Goal: Information Seeking & Learning: Learn about a topic

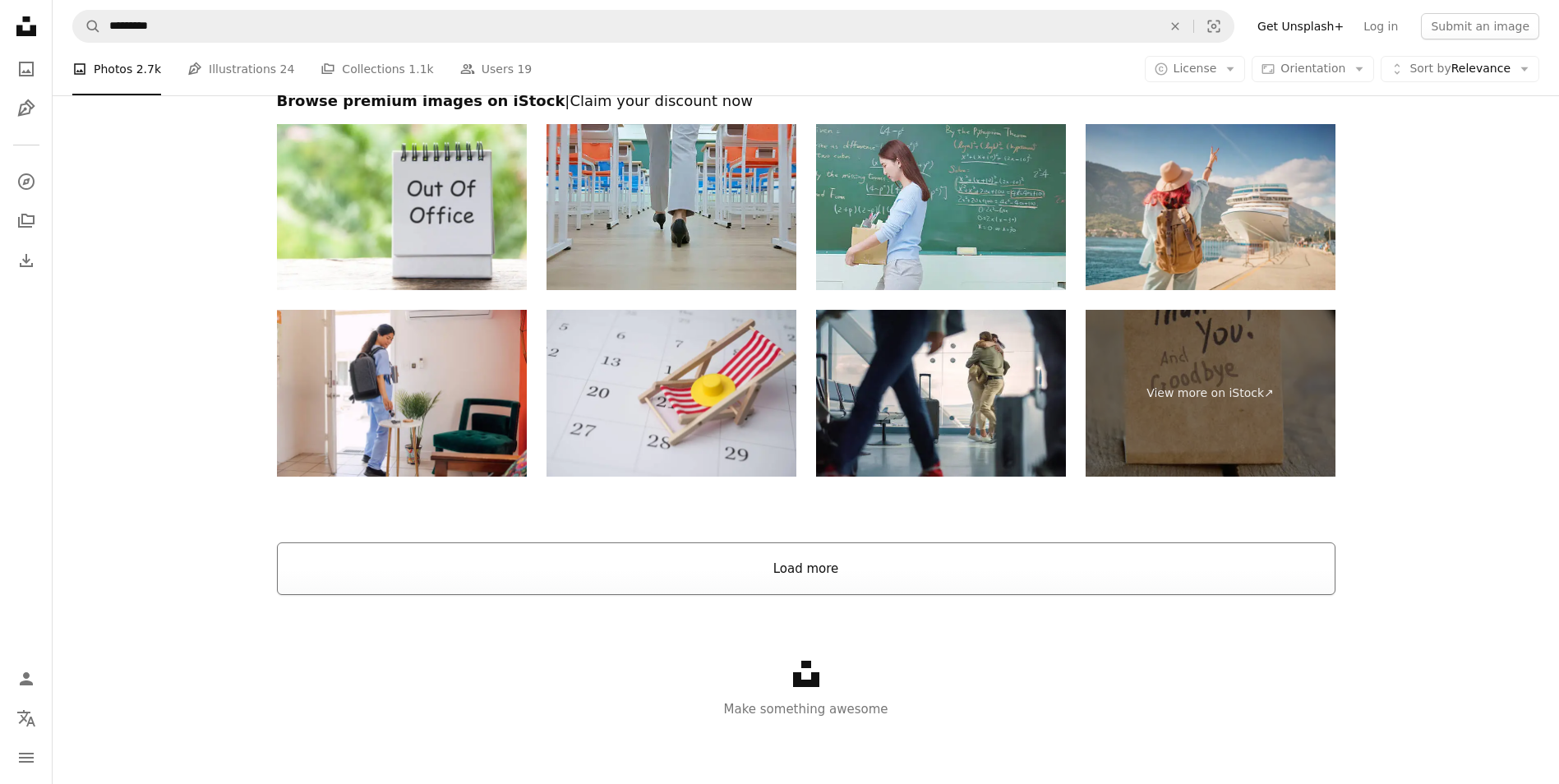
click at [852, 565] on button "Load more" at bounding box center [806, 568] width 1058 height 53
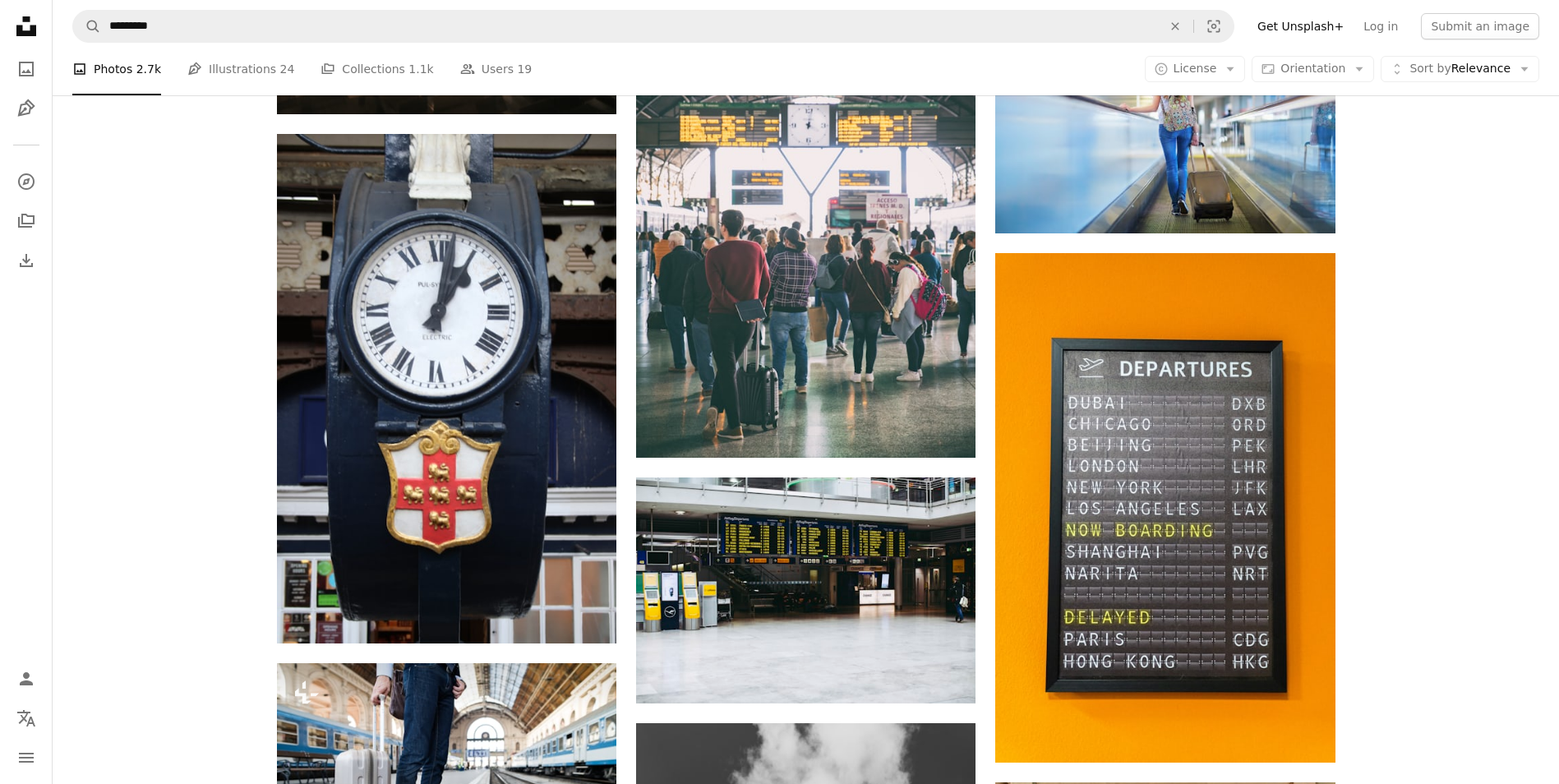
scroll to position [14479, 0]
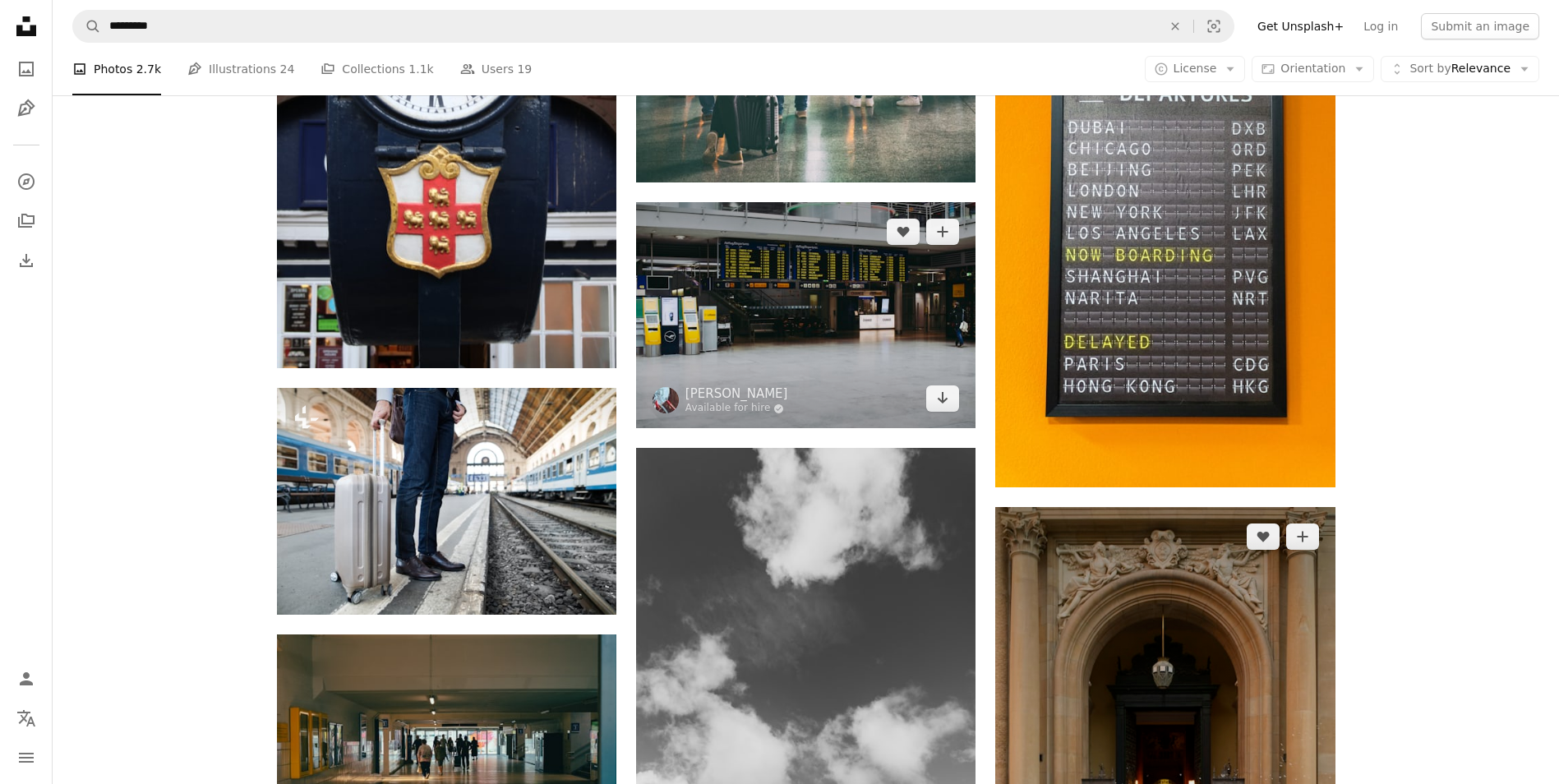
drag, startPoint x: 969, startPoint y: 416, endPoint x: 999, endPoint y: 442, distance: 39.7
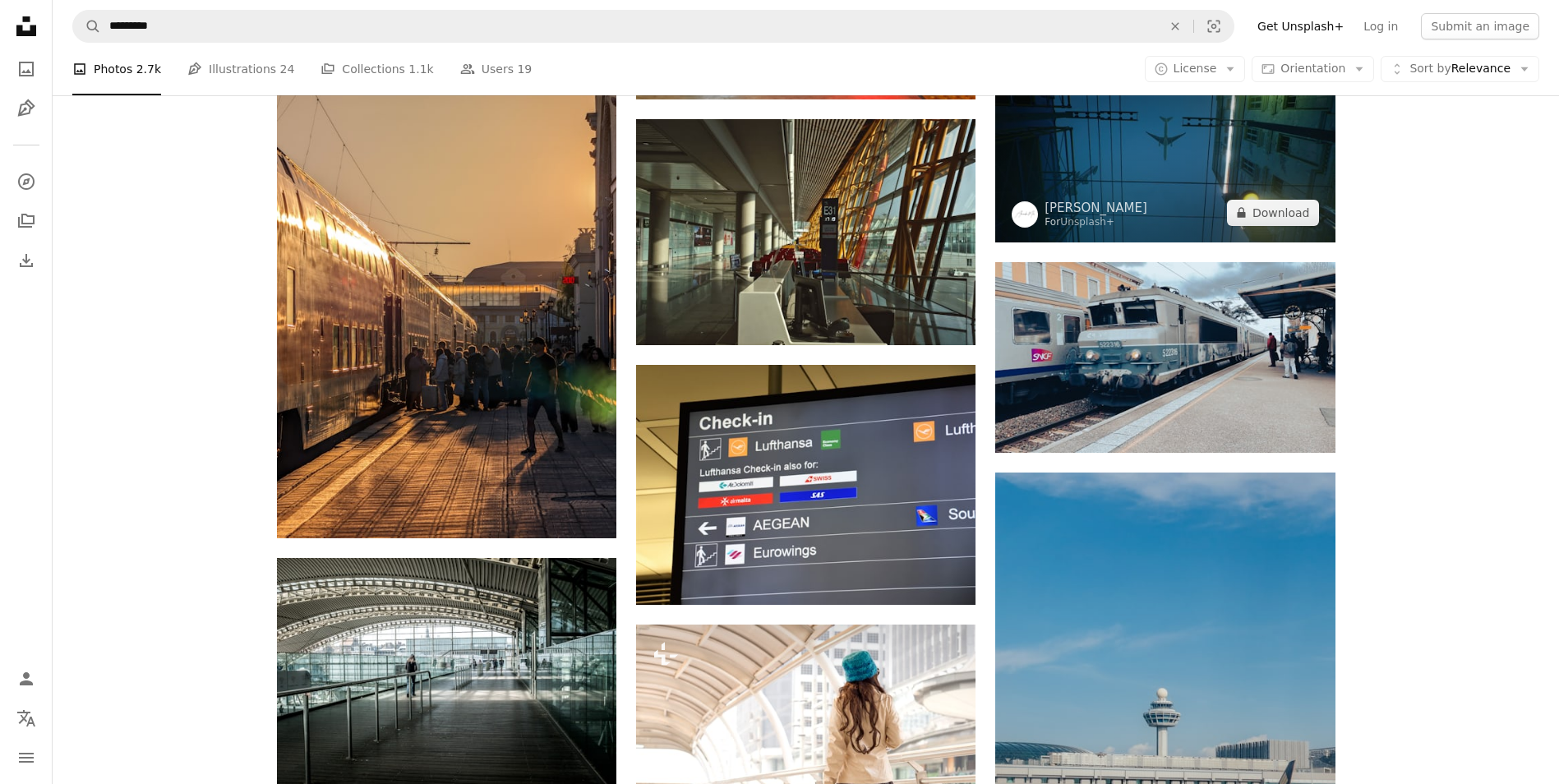
scroll to position [18341, 0]
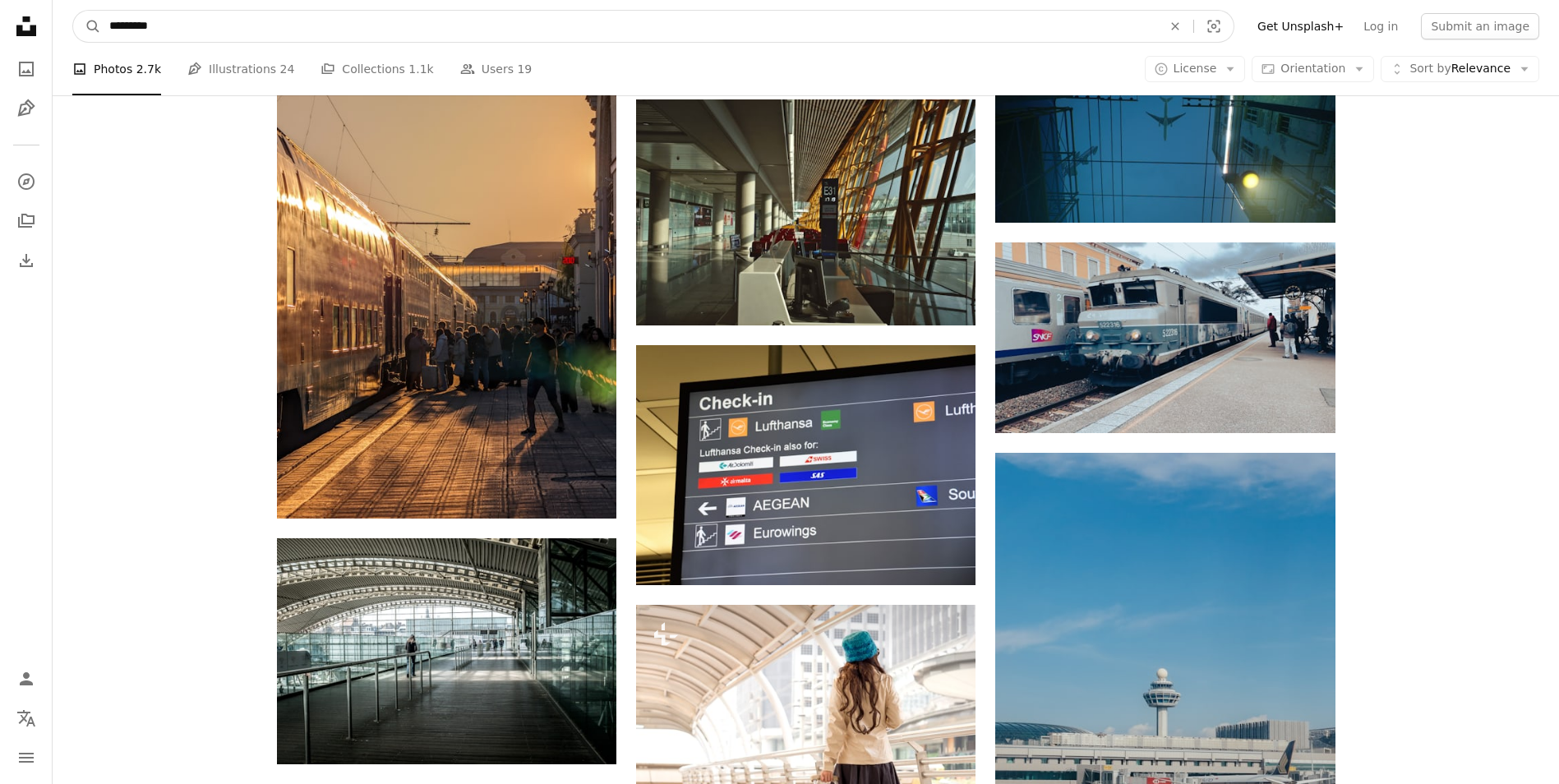
drag, startPoint x: 604, startPoint y: 28, endPoint x: -2, endPoint y: 80, distance: 608.2
type input "*******"
click at [1234, 23] on icon "Visual search" at bounding box center [1214, 26] width 39 height 16
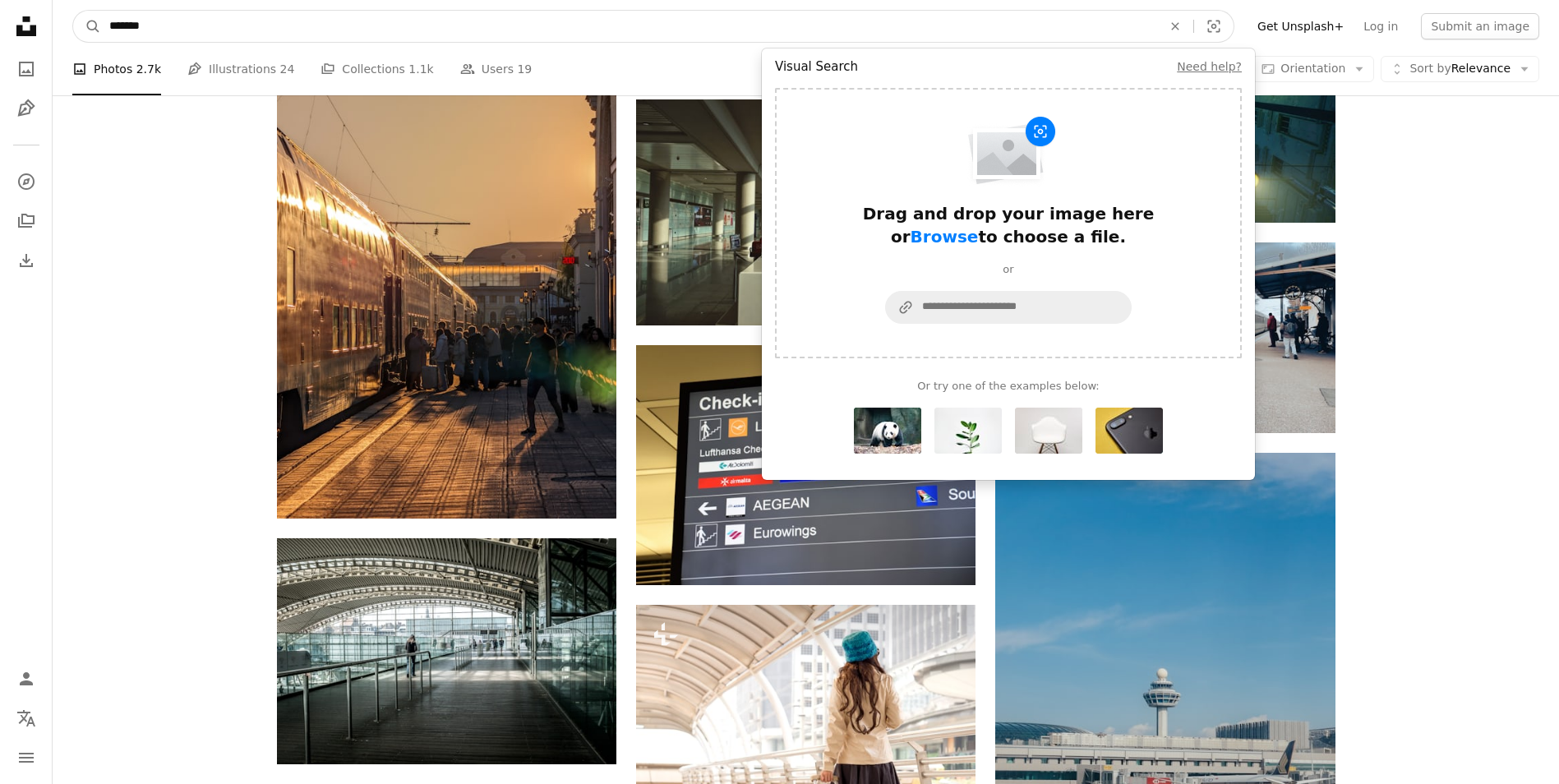
click at [486, 40] on input "*******" at bounding box center [629, 26] width 1057 height 31
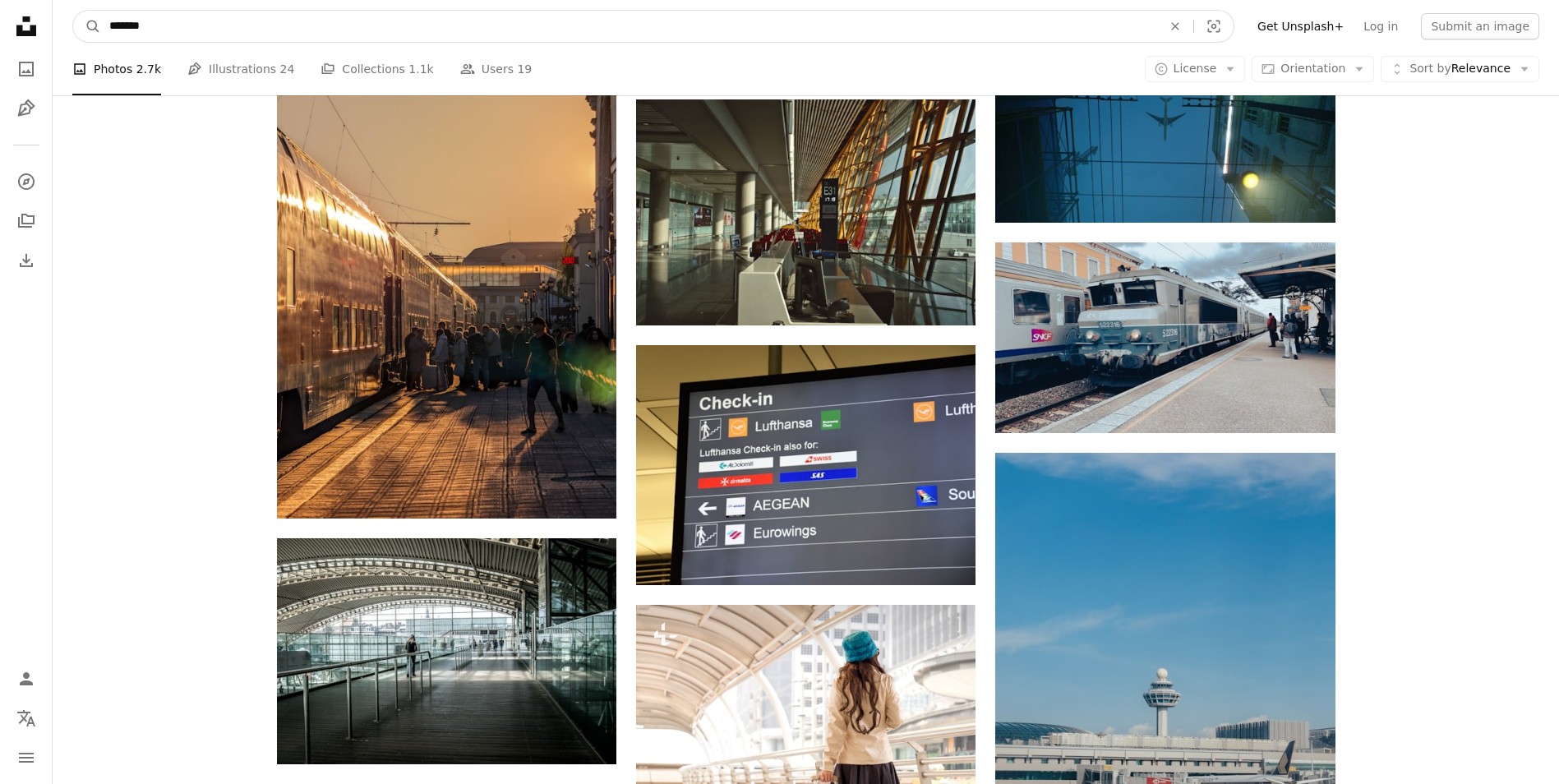
click at [402, 31] on input "*******" at bounding box center [629, 26] width 1057 height 31
click at [401, 31] on input "*******" at bounding box center [629, 26] width 1057 height 31
click at [389, 32] on input "*******" at bounding box center [629, 26] width 1057 height 31
click button "A magnifying glass" at bounding box center [87, 26] width 28 height 31
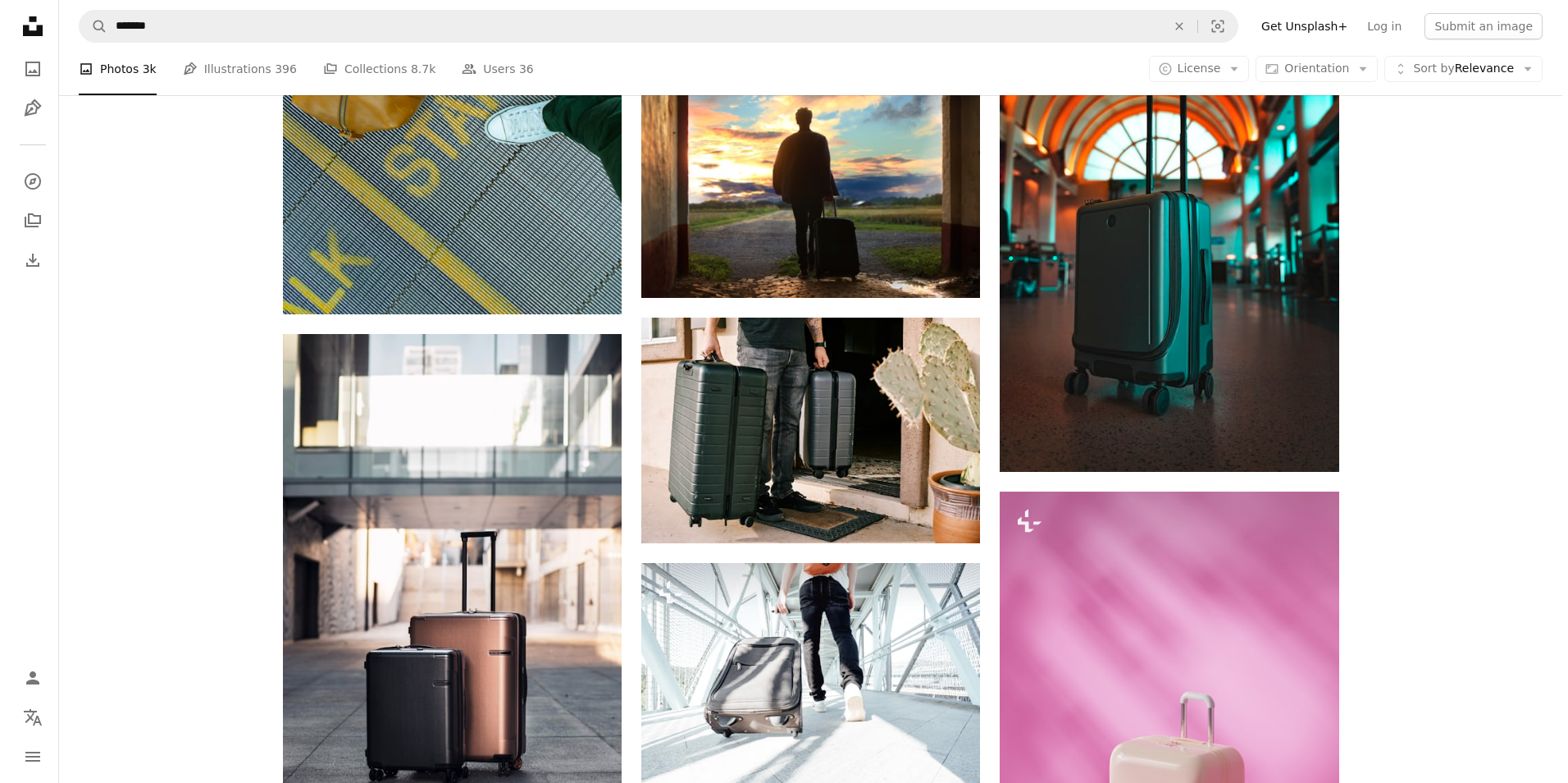
scroll to position [1313, 0]
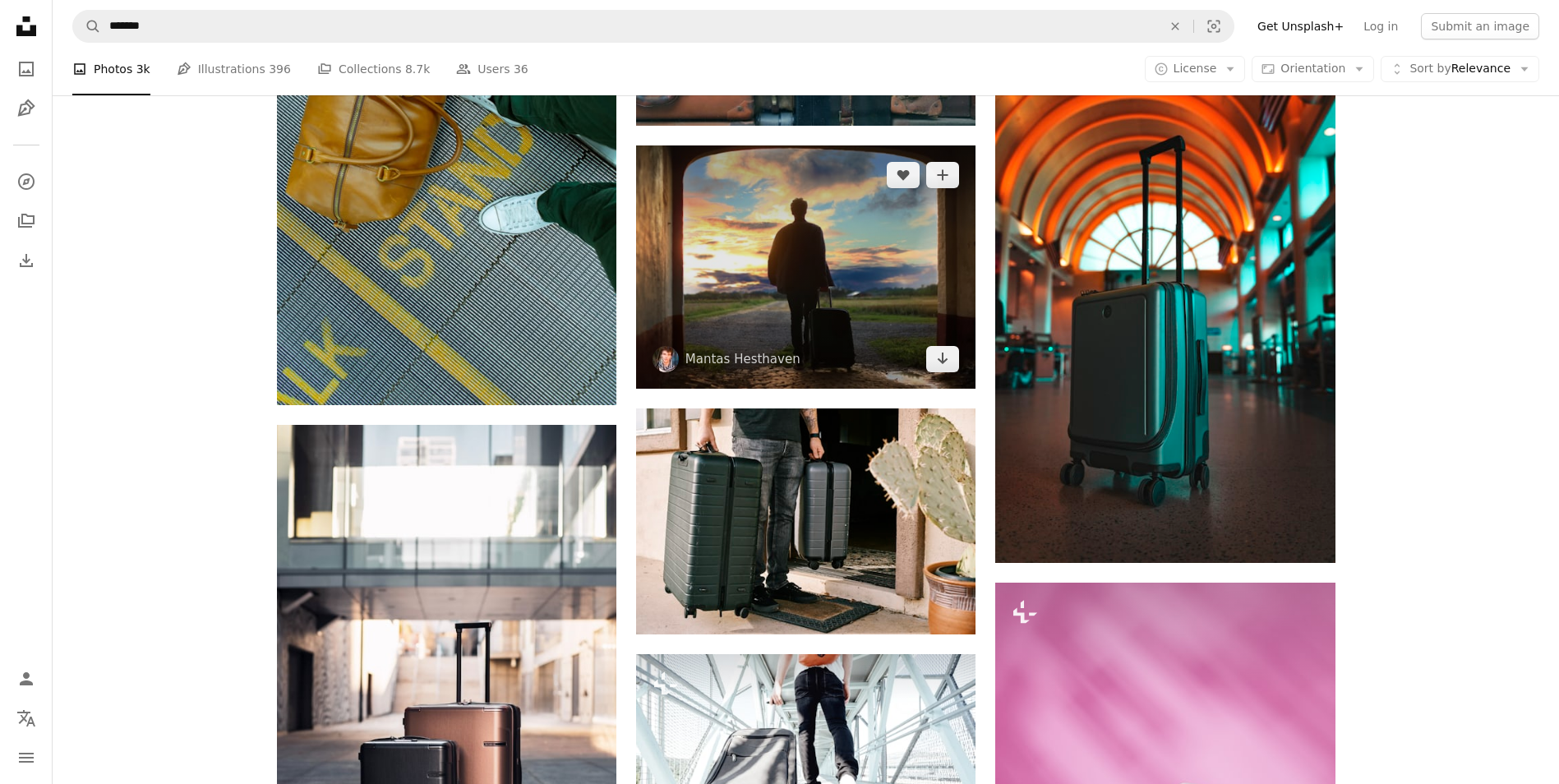
click at [776, 268] on img at bounding box center [806, 267] width 339 height 243
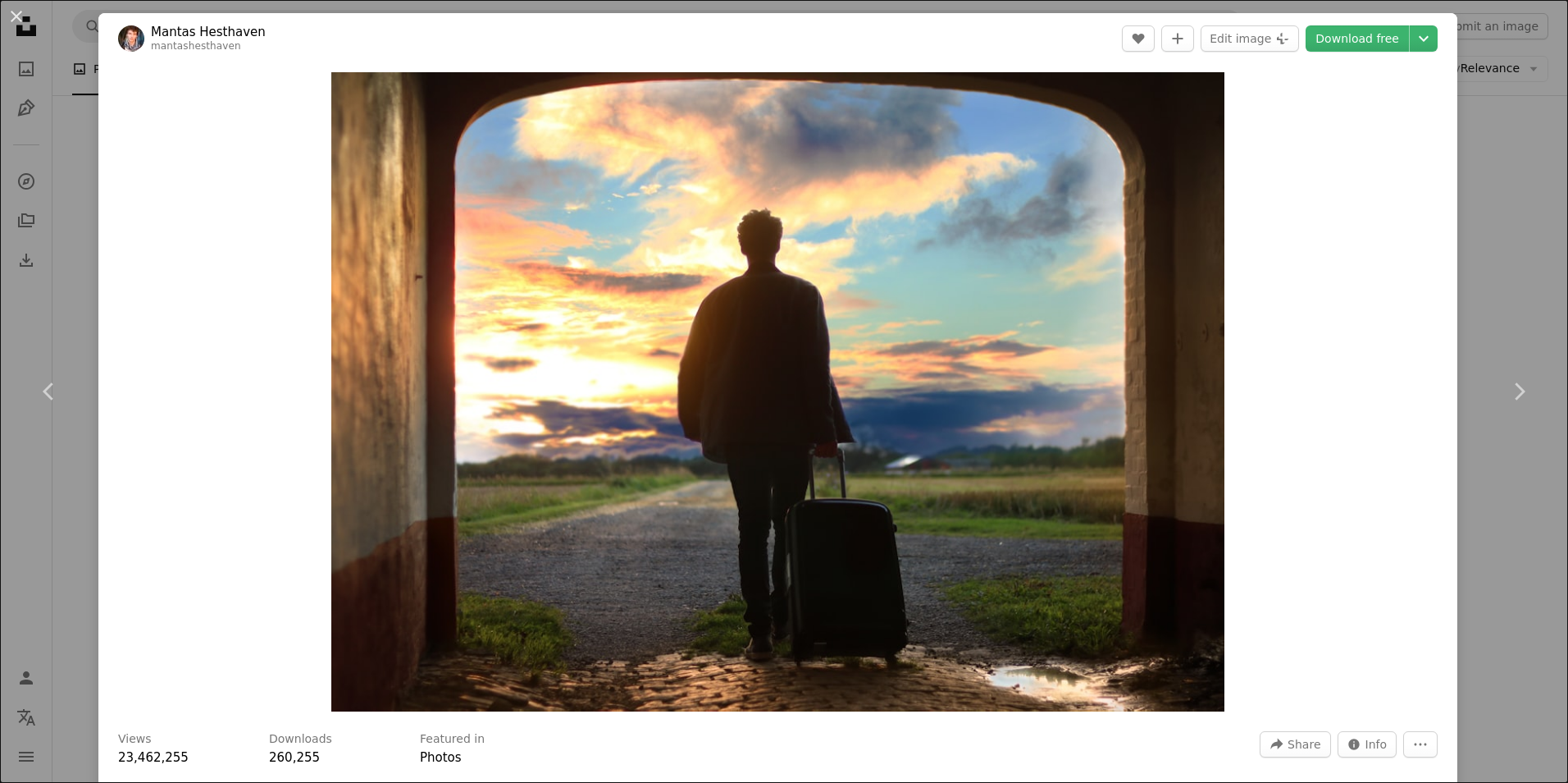
click at [138, 36] on img at bounding box center [131, 38] width 26 height 26
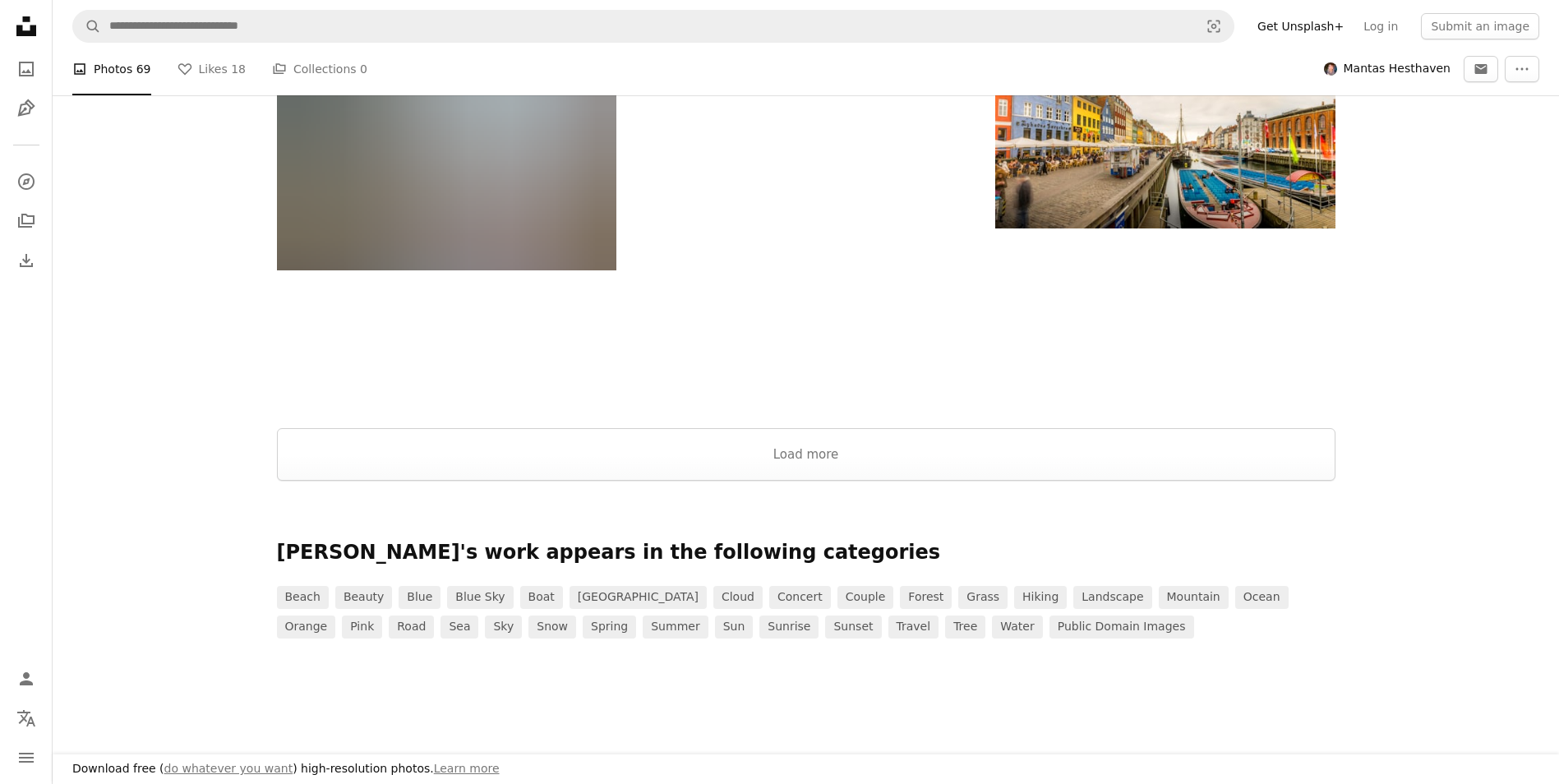
scroll to position [1955, 0]
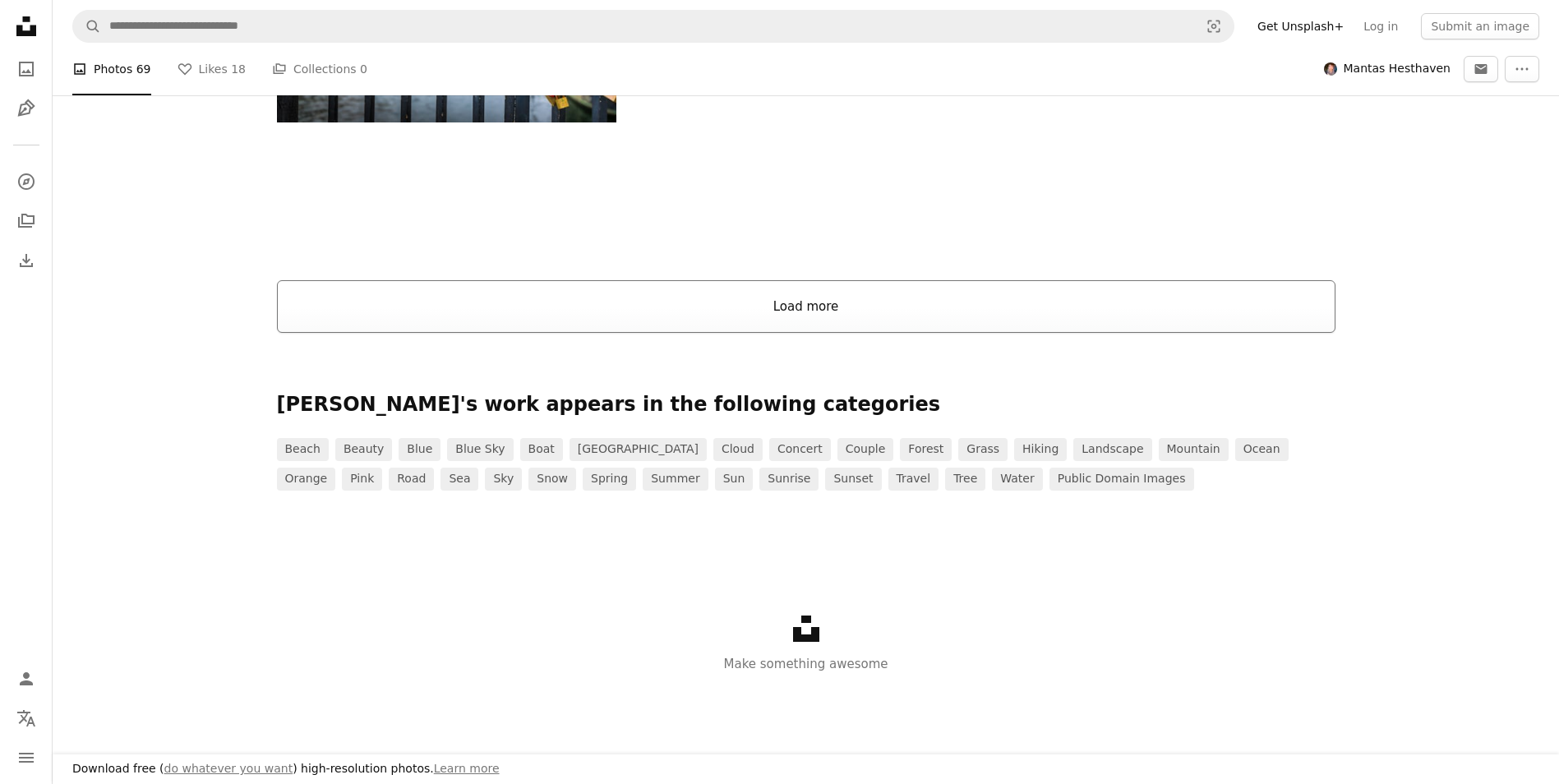
click at [585, 280] on button "Load more" at bounding box center [806, 306] width 1058 height 53
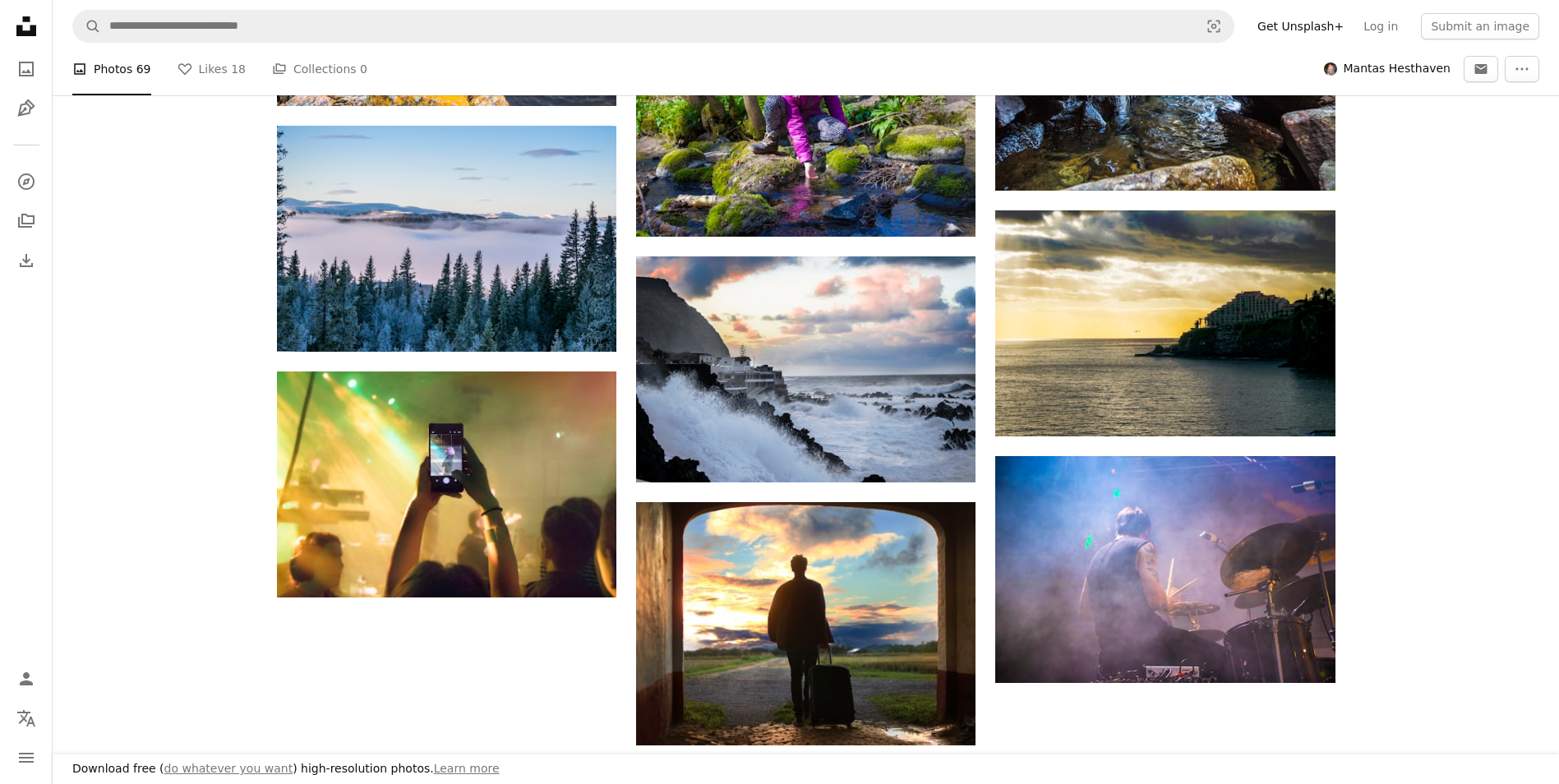
scroll to position [5488, 0]
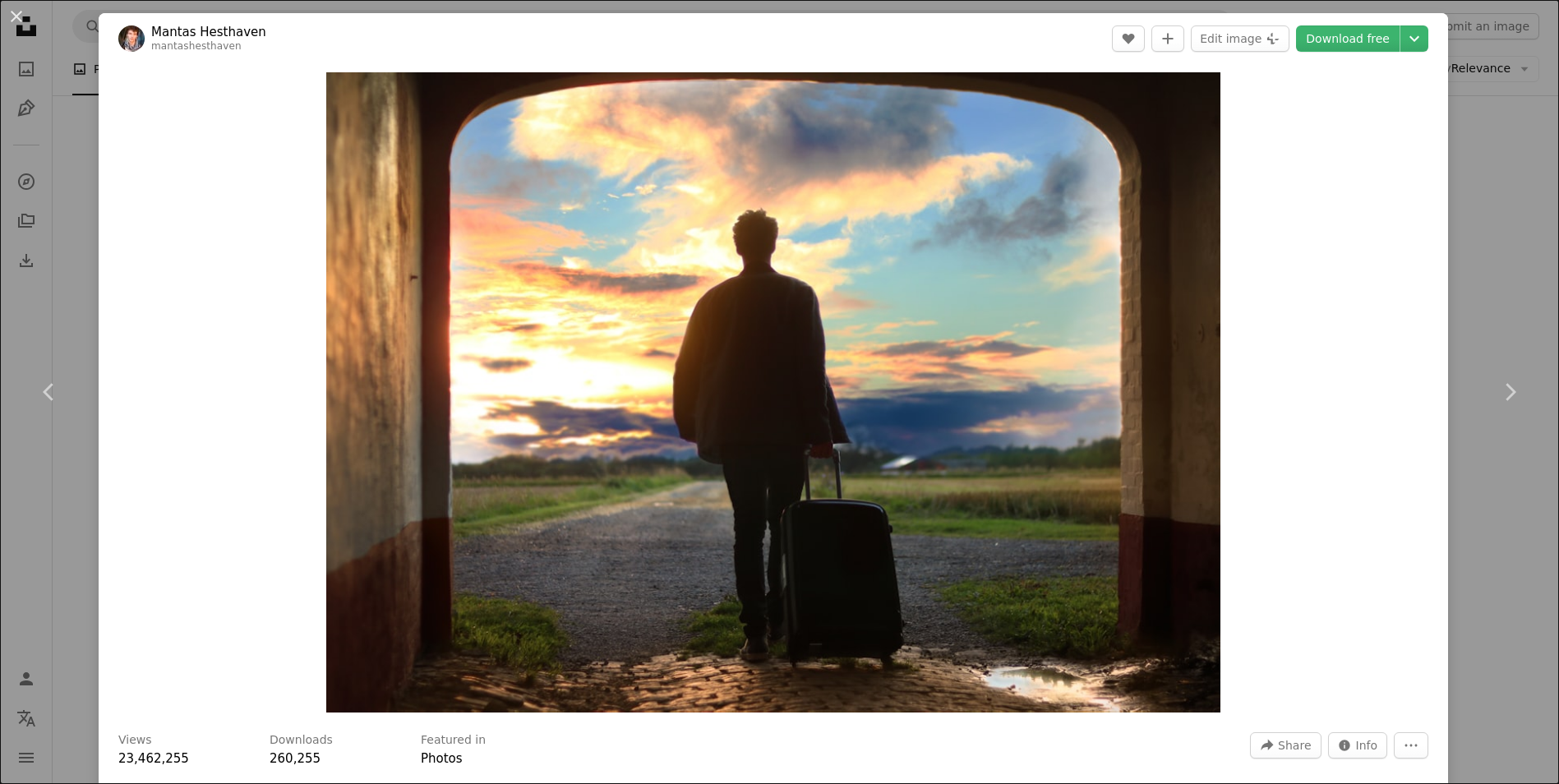
scroll to position [1315, 0]
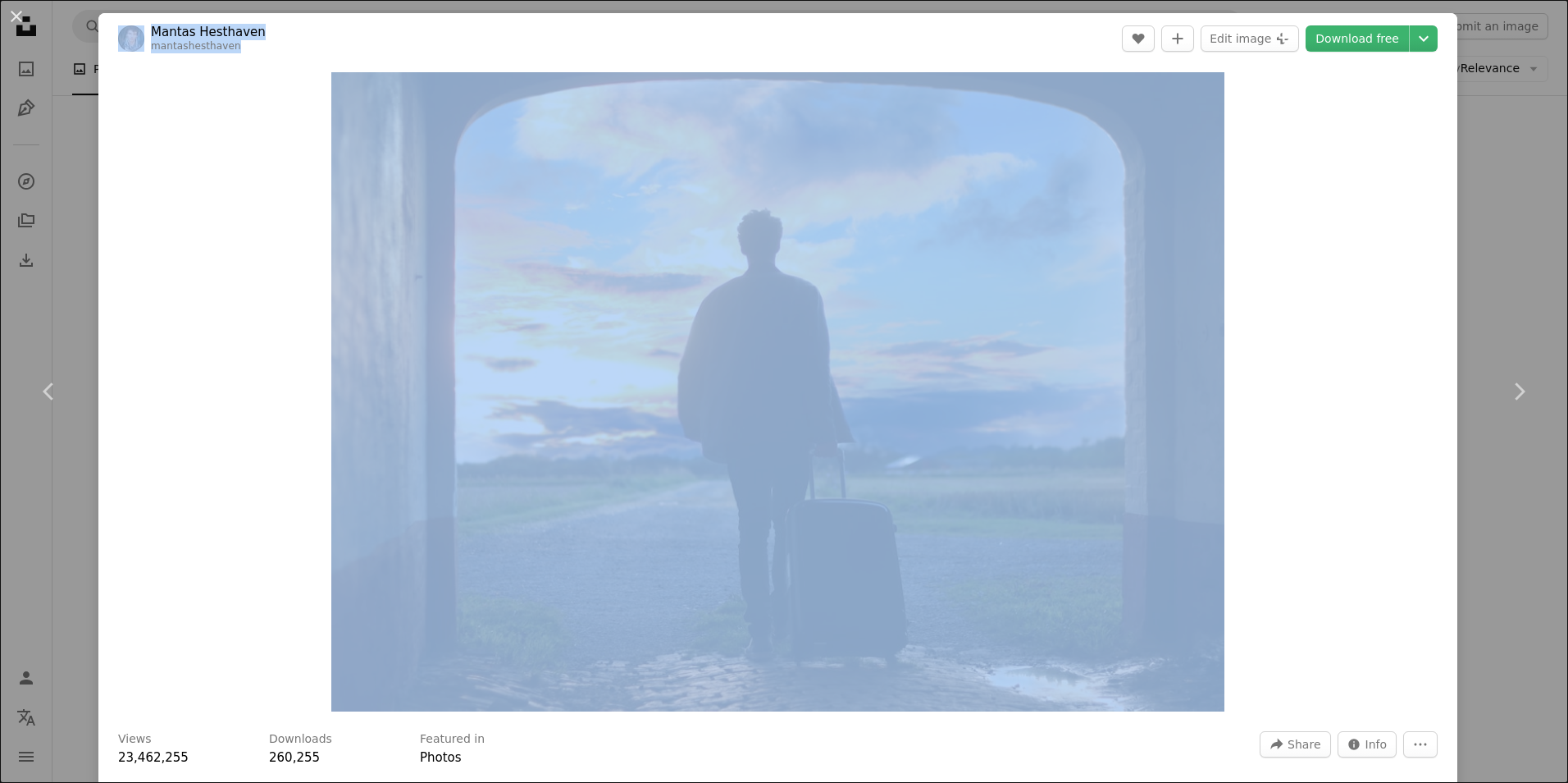
drag, startPoint x: 0, startPoint y: 148, endPoint x: 24, endPoint y: 107, distance: 47.5
click at [1, 151] on div "An X shape Chevron left Chevron right Mantas Hesthaven mantashesthaven A heart …" at bounding box center [784, 391] width 1568 height 783
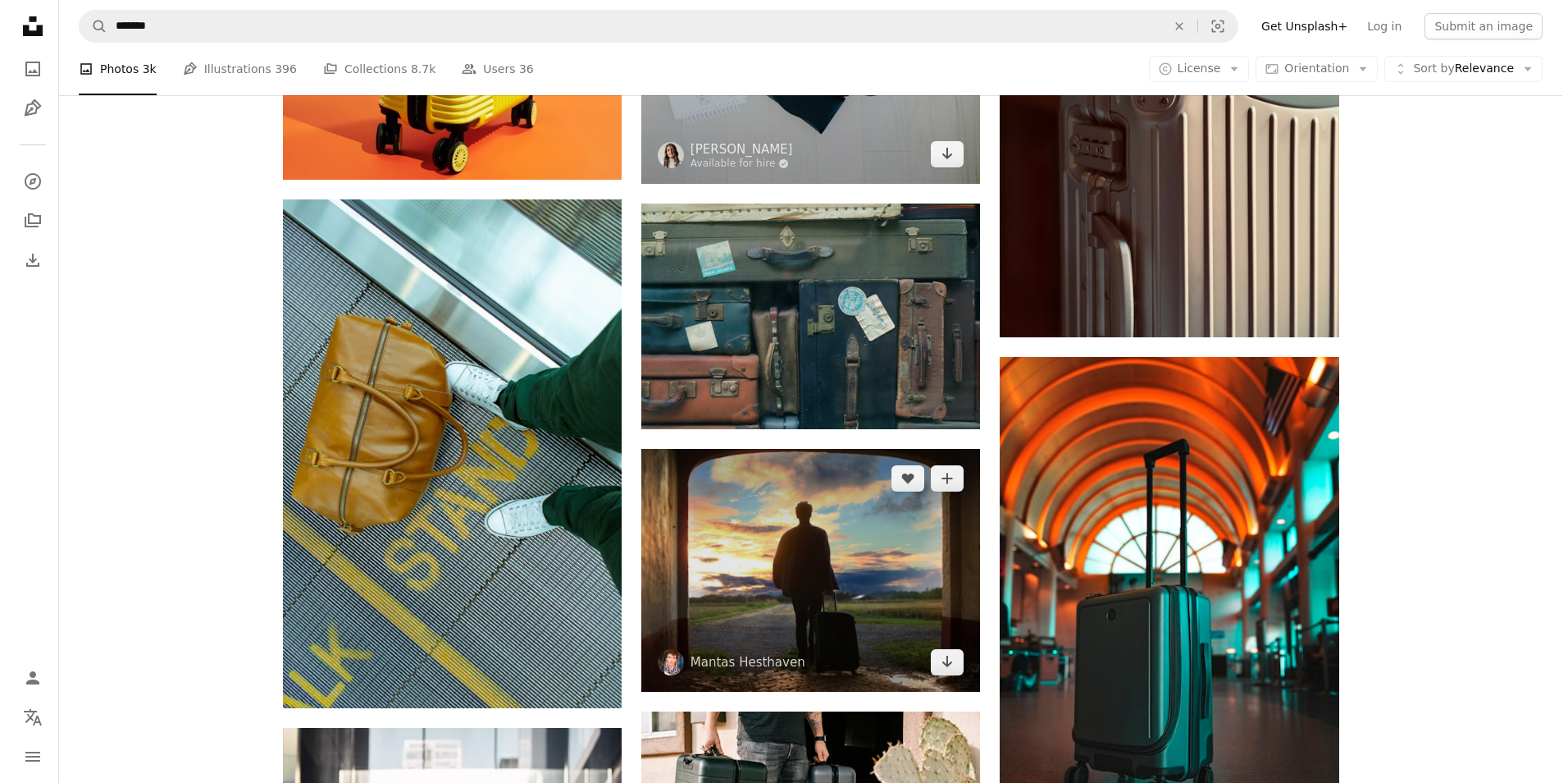
scroll to position [1066, 0]
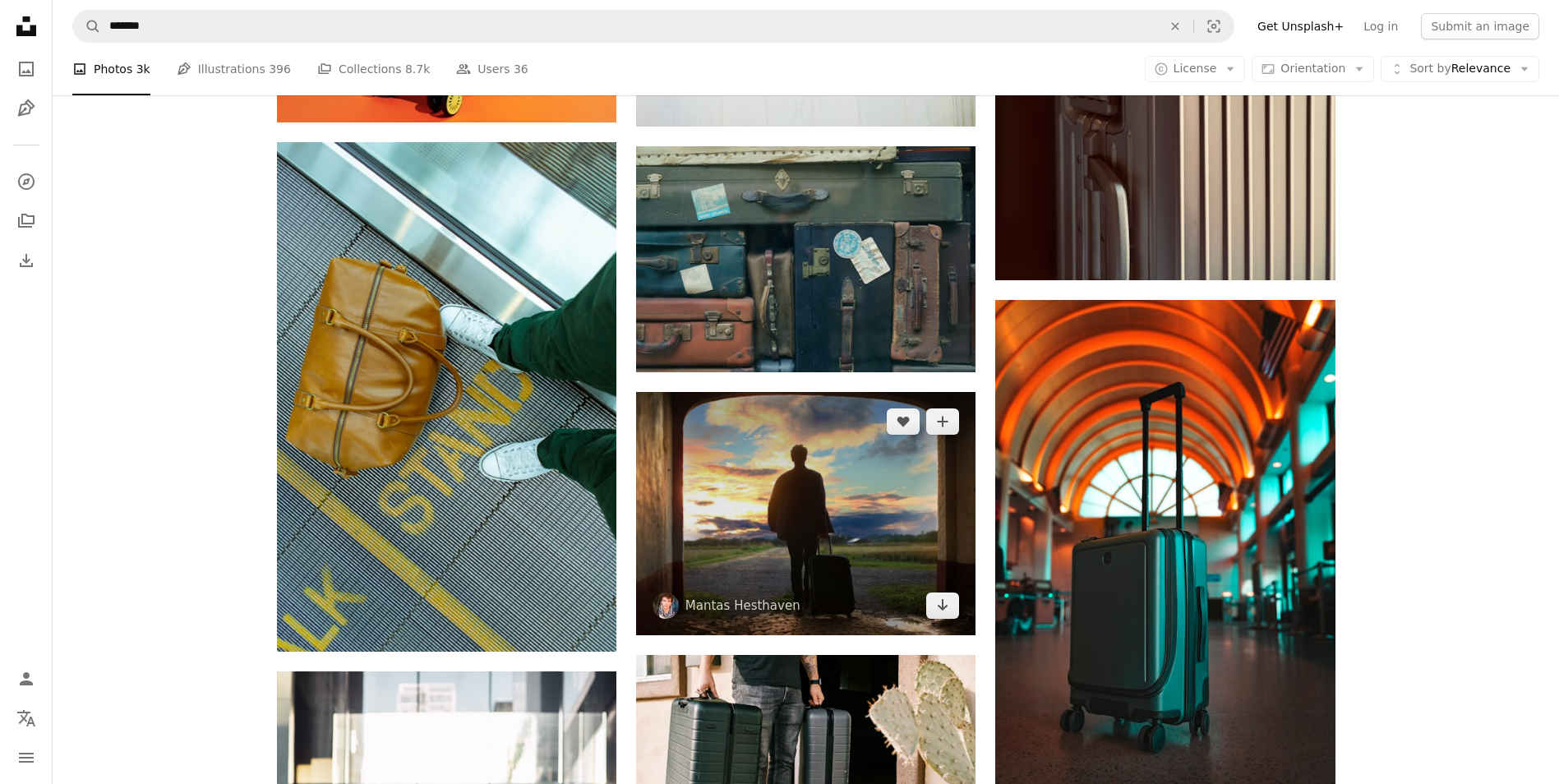
click at [724, 491] on img at bounding box center [806, 513] width 339 height 243
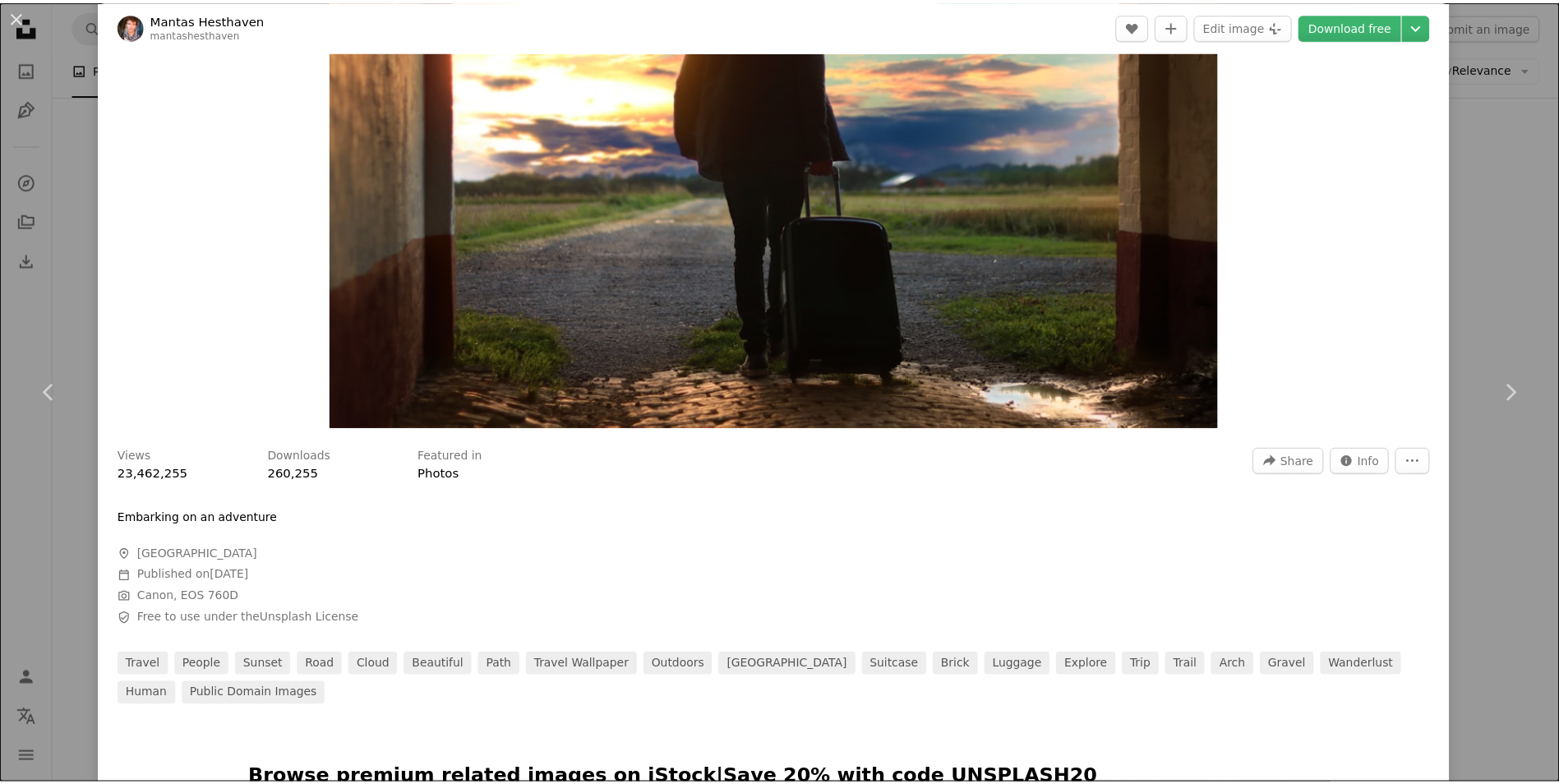
scroll to position [164, 0]
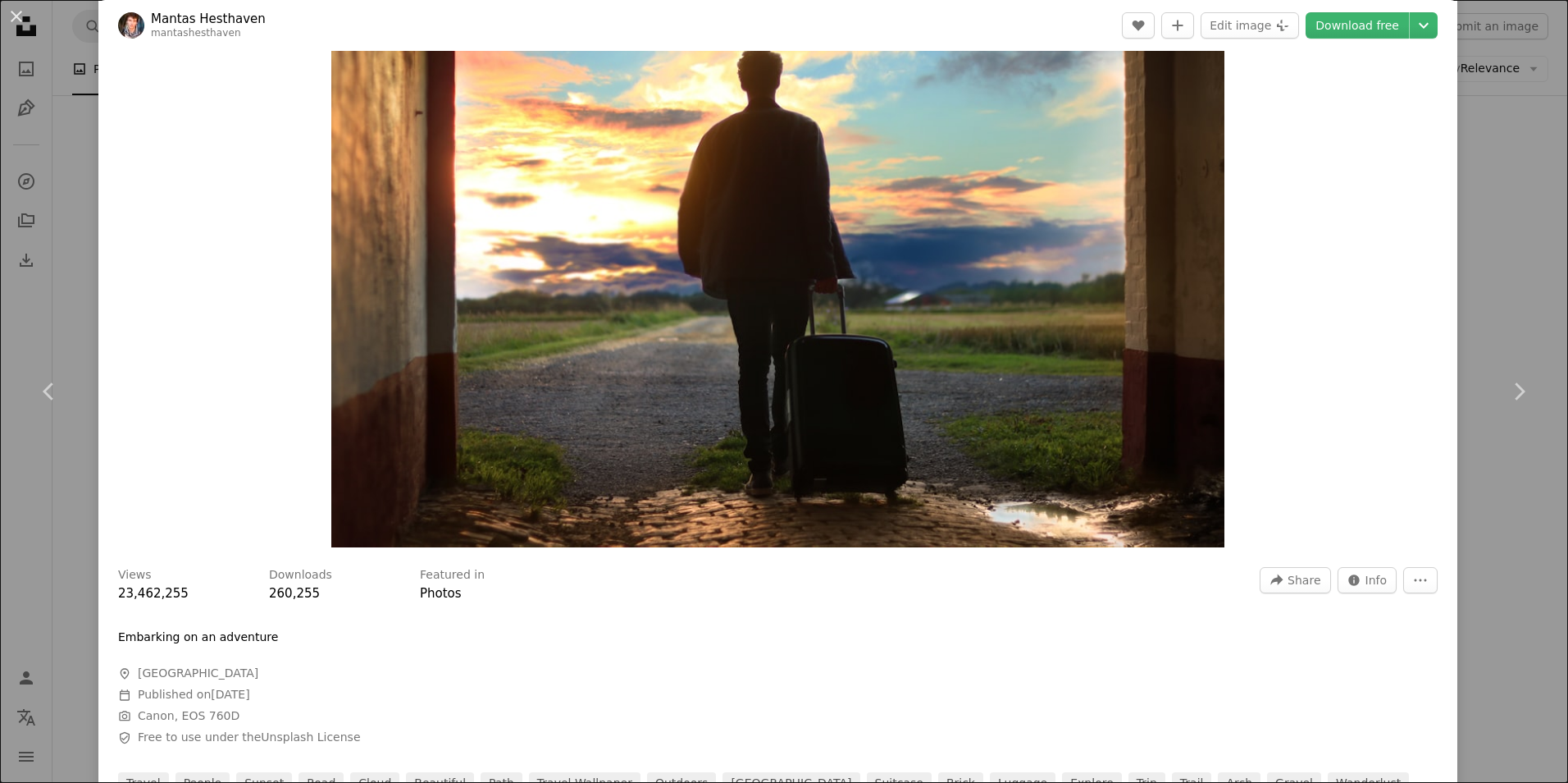
click at [1515, 192] on div "An X shape Chevron left Chevron right Mantas Hesthaven mantashesthaven A heart …" at bounding box center [784, 391] width 1568 height 783
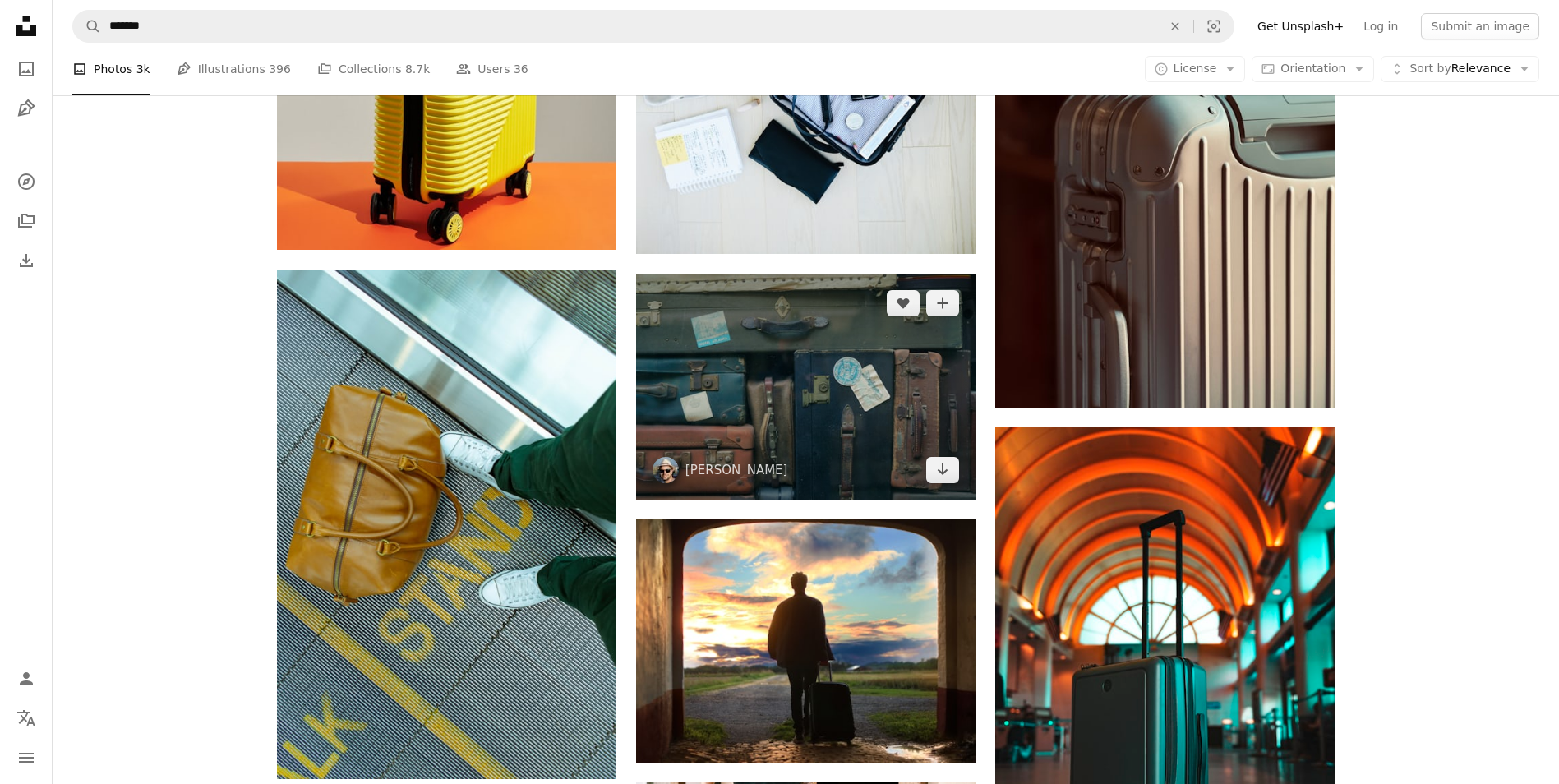
scroll to position [1151, 0]
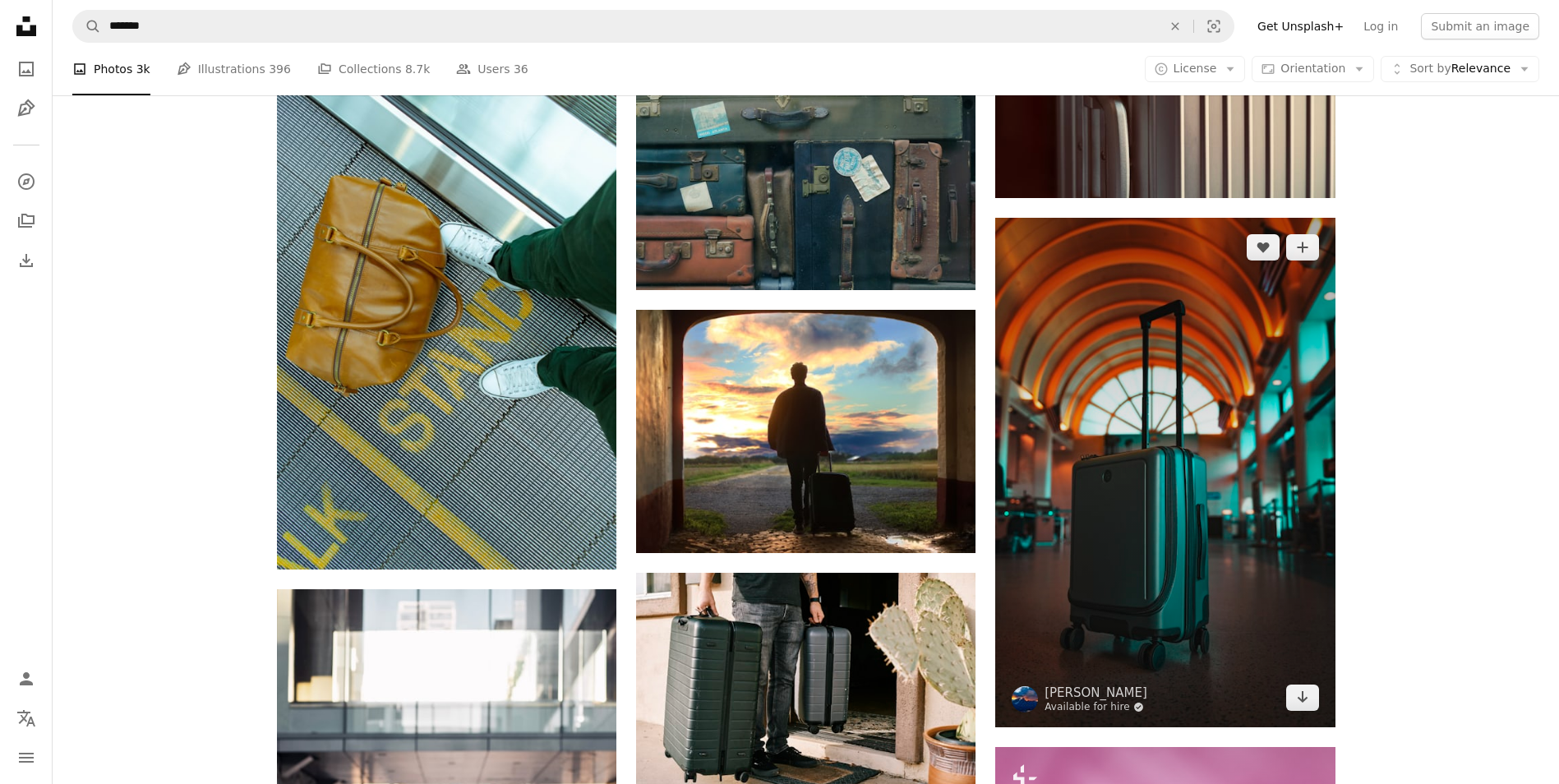
click at [1114, 707] on link "Available for hire A checkmark inside of a circle" at bounding box center [1096, 707] width 103 height 13
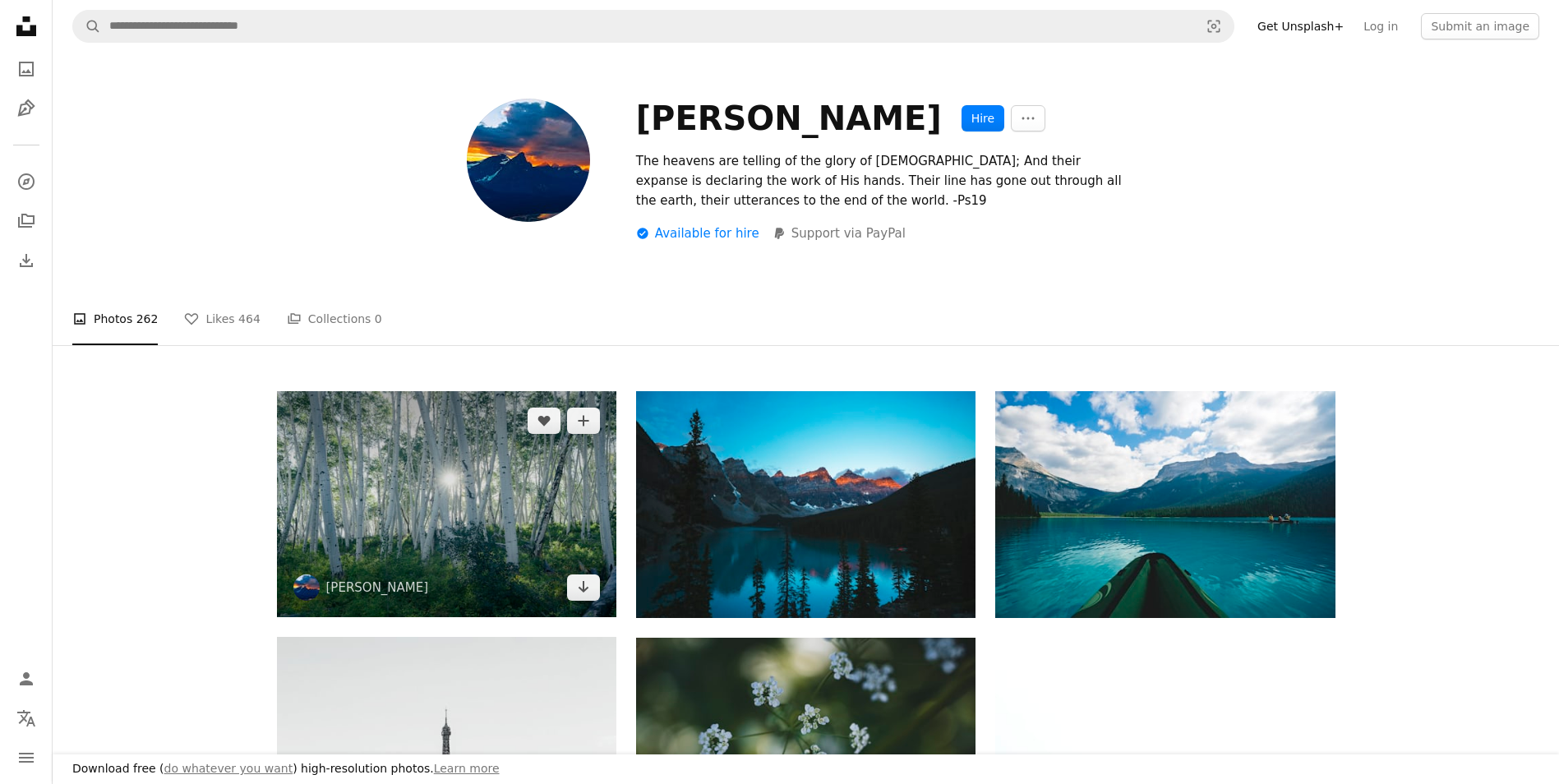
click at [356, 456] on img at bounding box center [446, 503] width 339 height 226
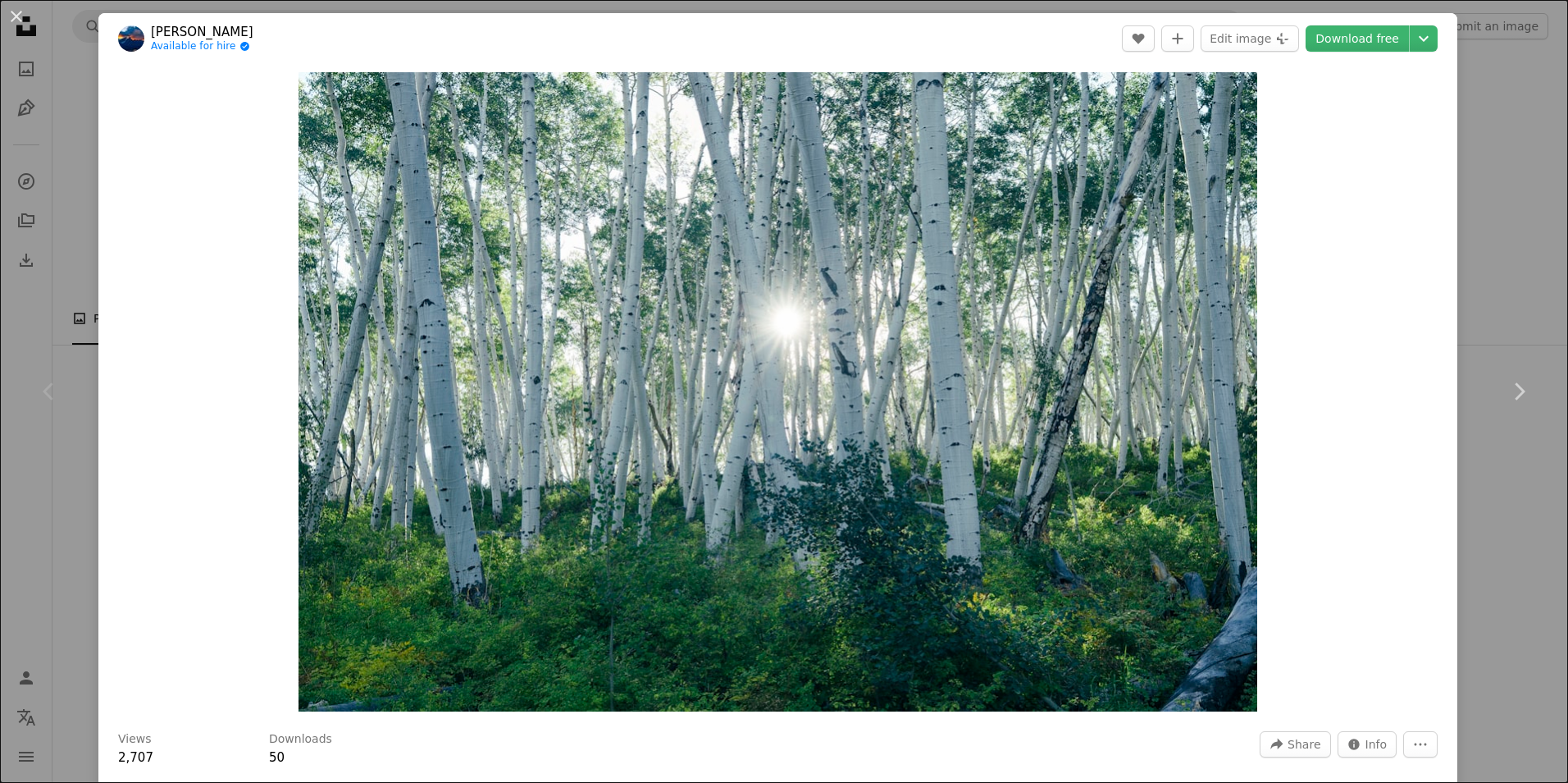
click at [1440, 194] on div "Zoom in" at bounding box center [778, 392] width 1359 height 656
click at [1459, 167] on div "An X shape Chevron left Chevron right [PERSON_NAME] Available for hire A checkm…" at bounding box center [784, 391] width 1568 height 783
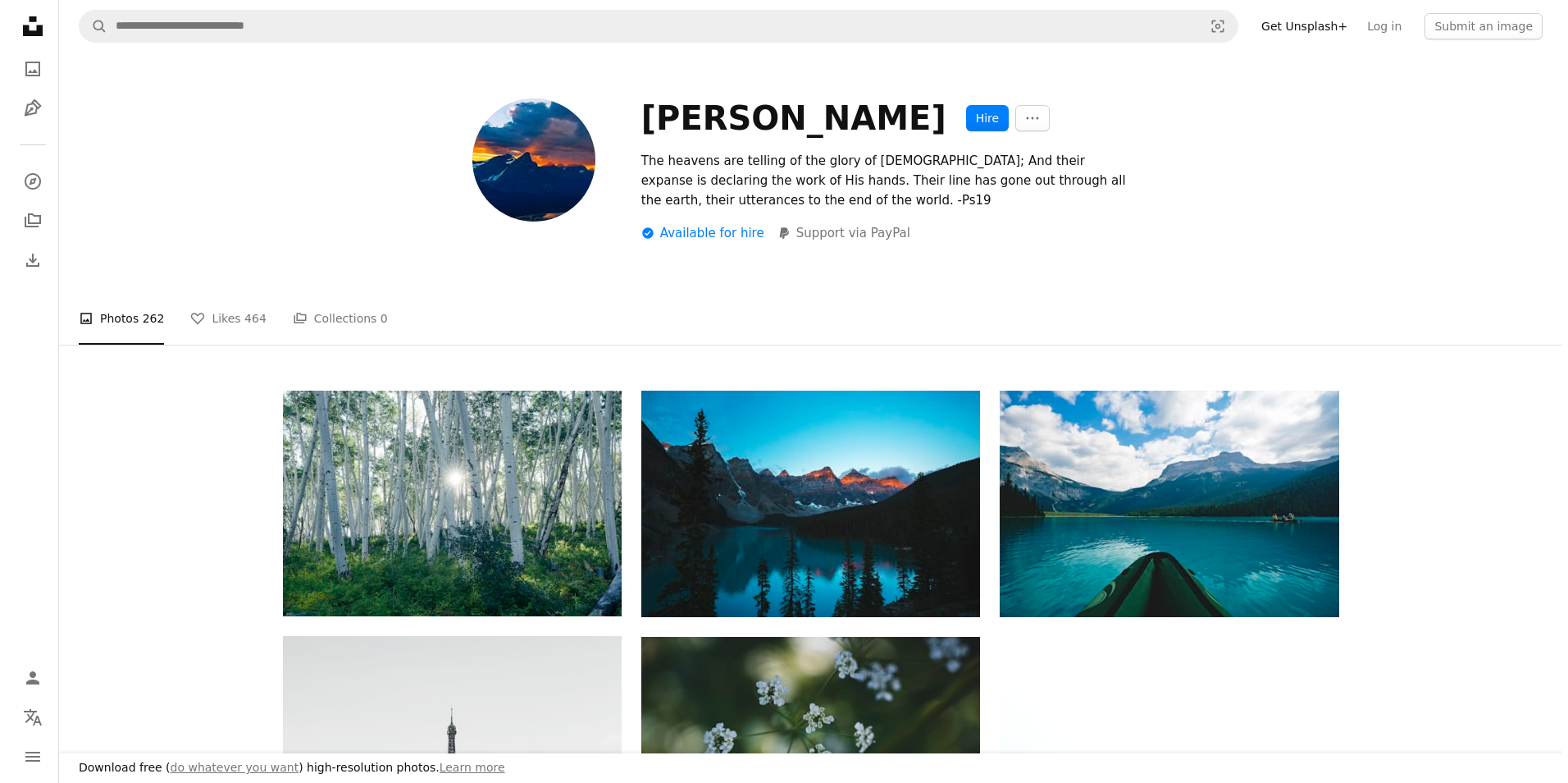
scroll to position [1149, 0]
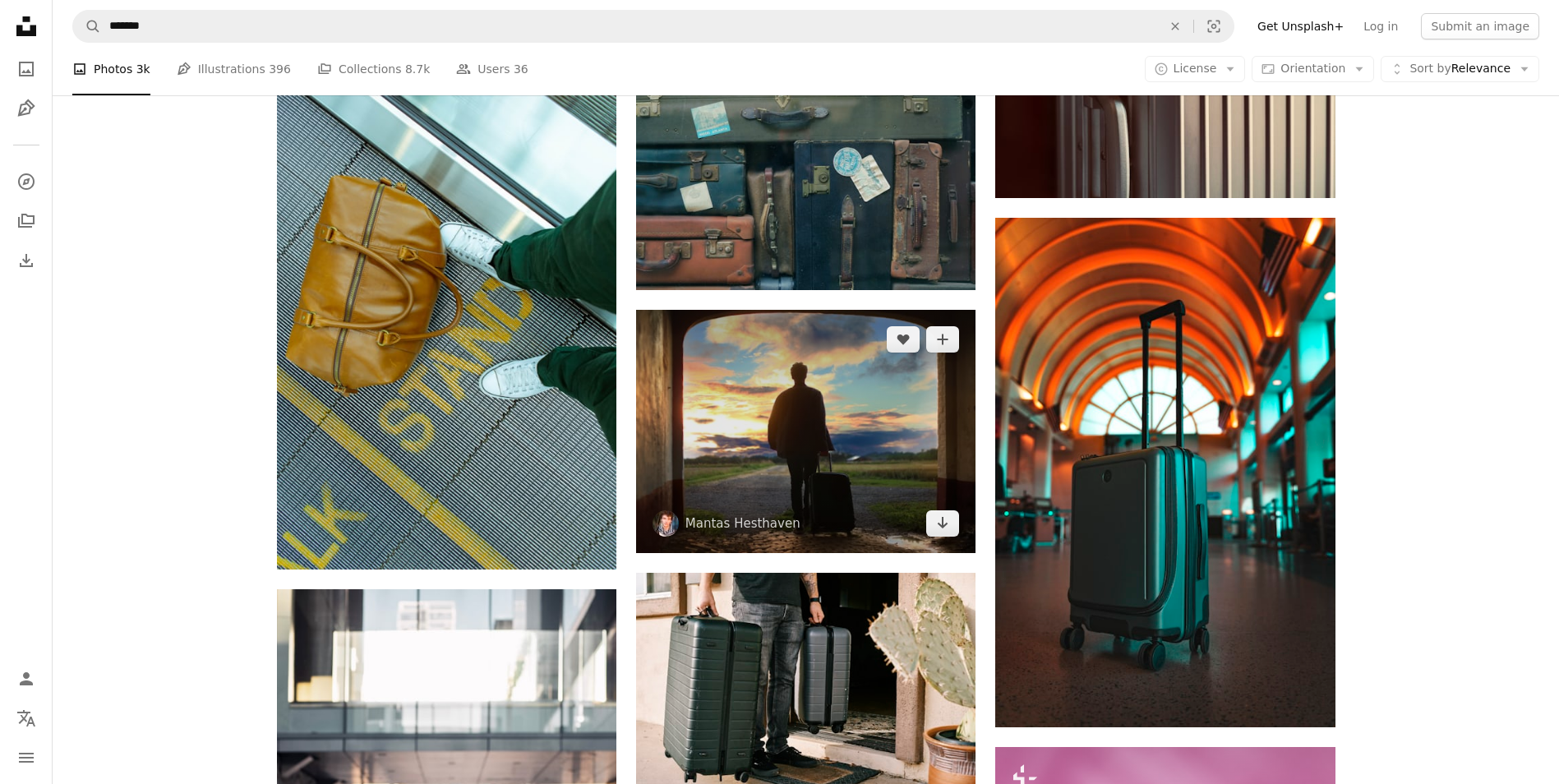
click at [869, 401] on img at bounding box center [806, 431] width 339 height 243
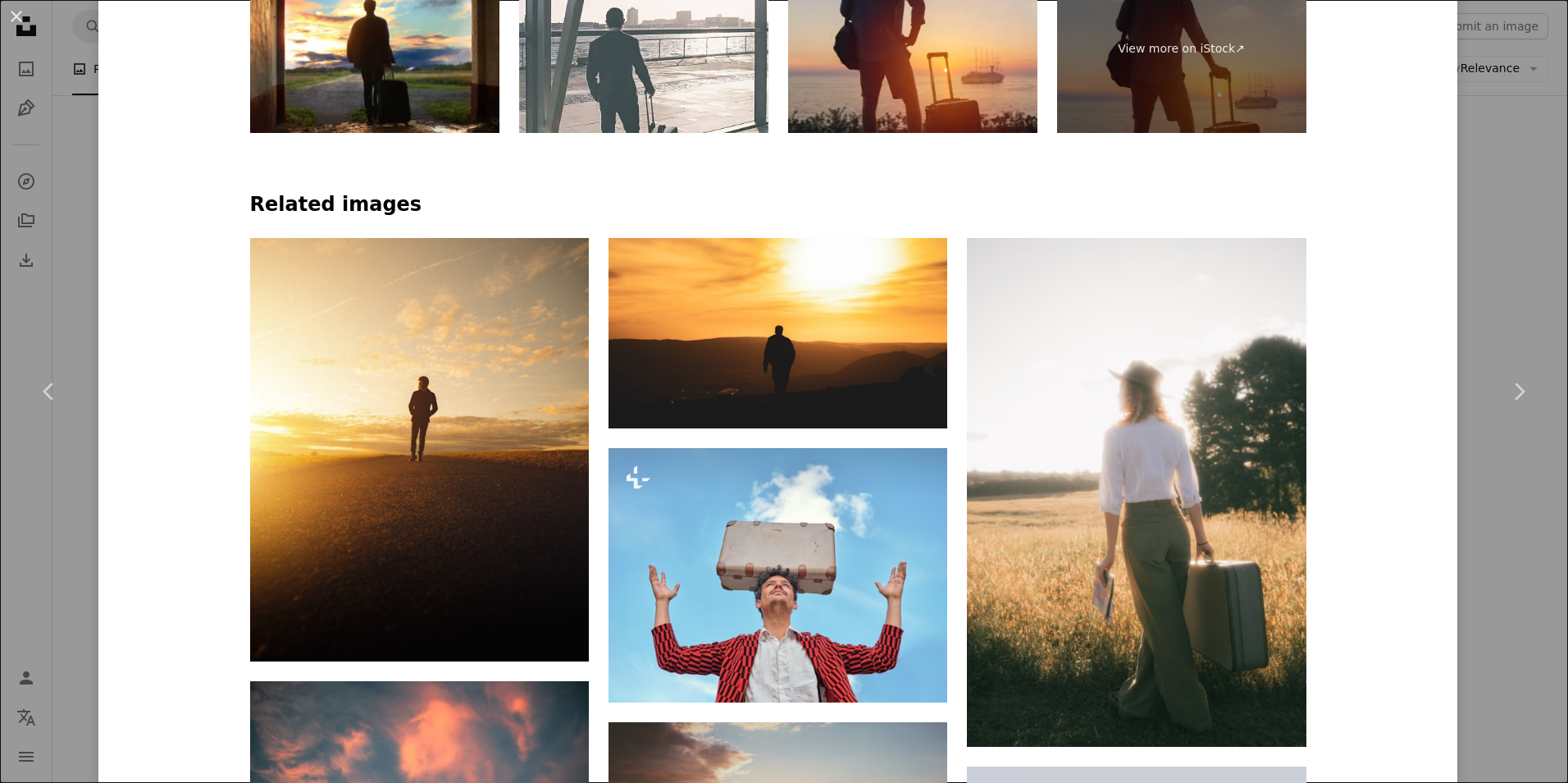
scroll to position [1231, 0]
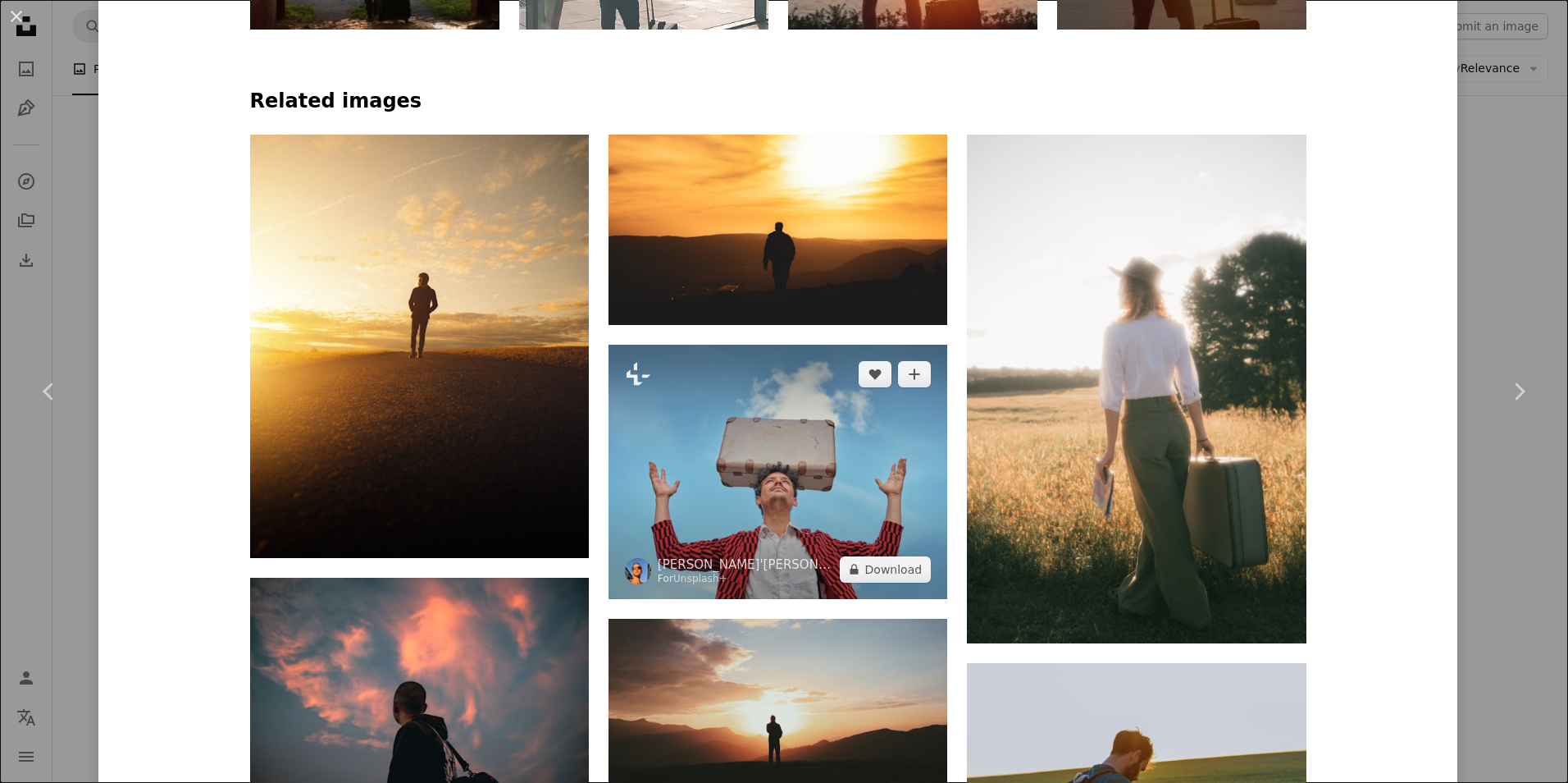
click at [757, 469] on img at bounding box center [777, 472] width 338 height 255
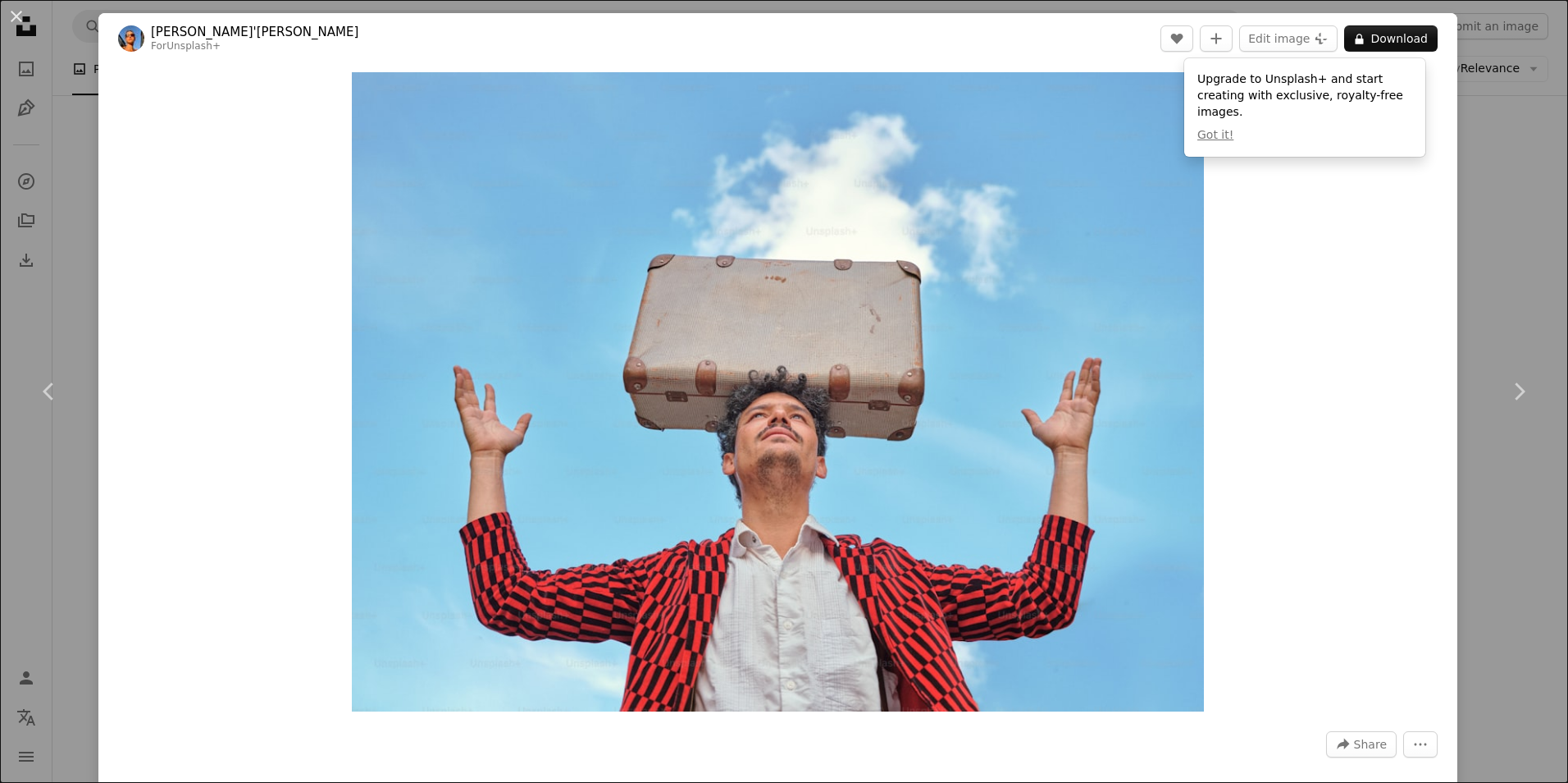
click at [1489, 129] on div "An X shape Chevron left Chevron right [PERSON_NAME]'[PERSON_NAME] For Unsplash+…" at bounding box center [784, 391] width 1568 height 783
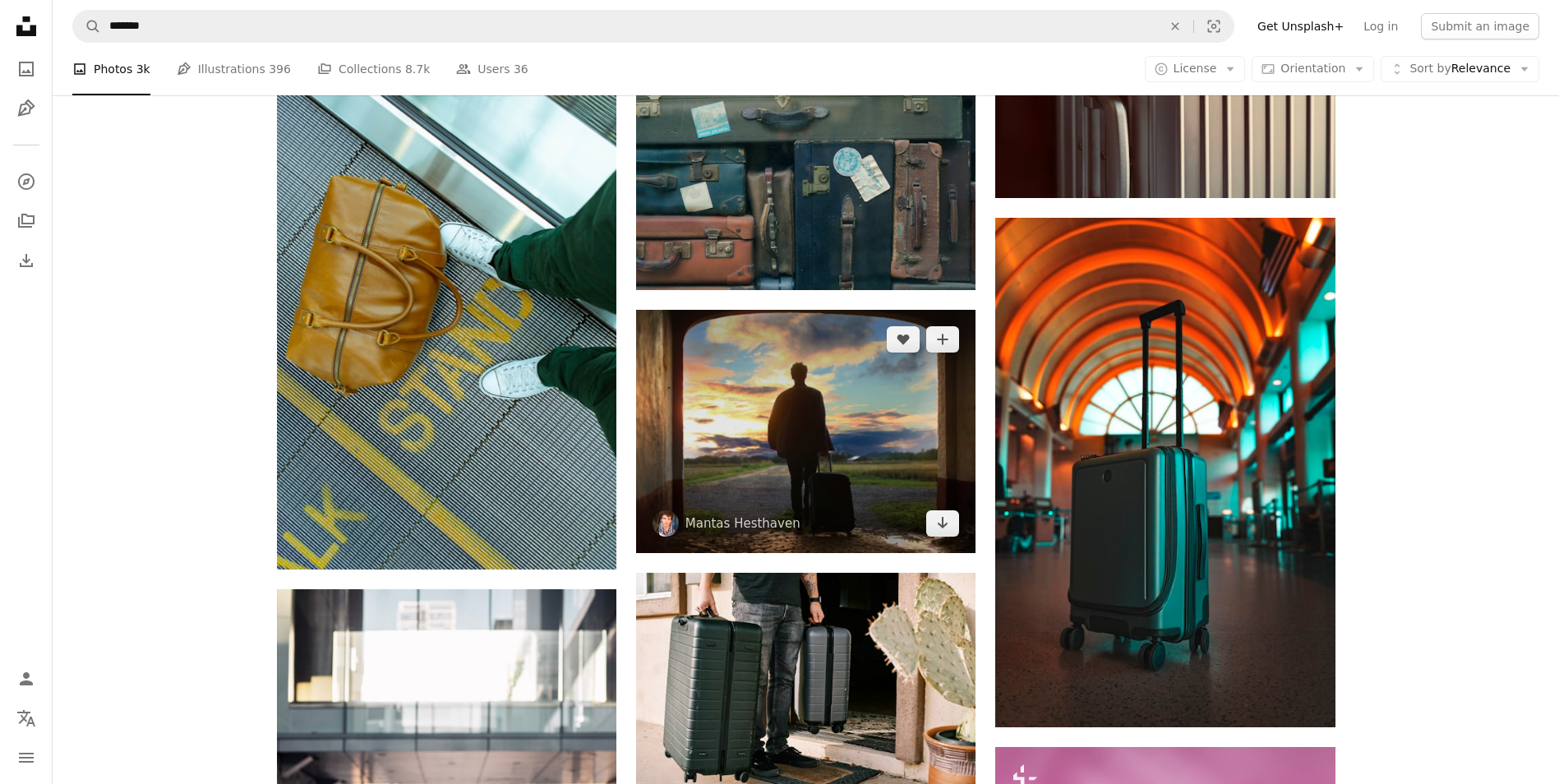
click at [718, 446] on img at bounding box center [806, 431] width 339 height 243
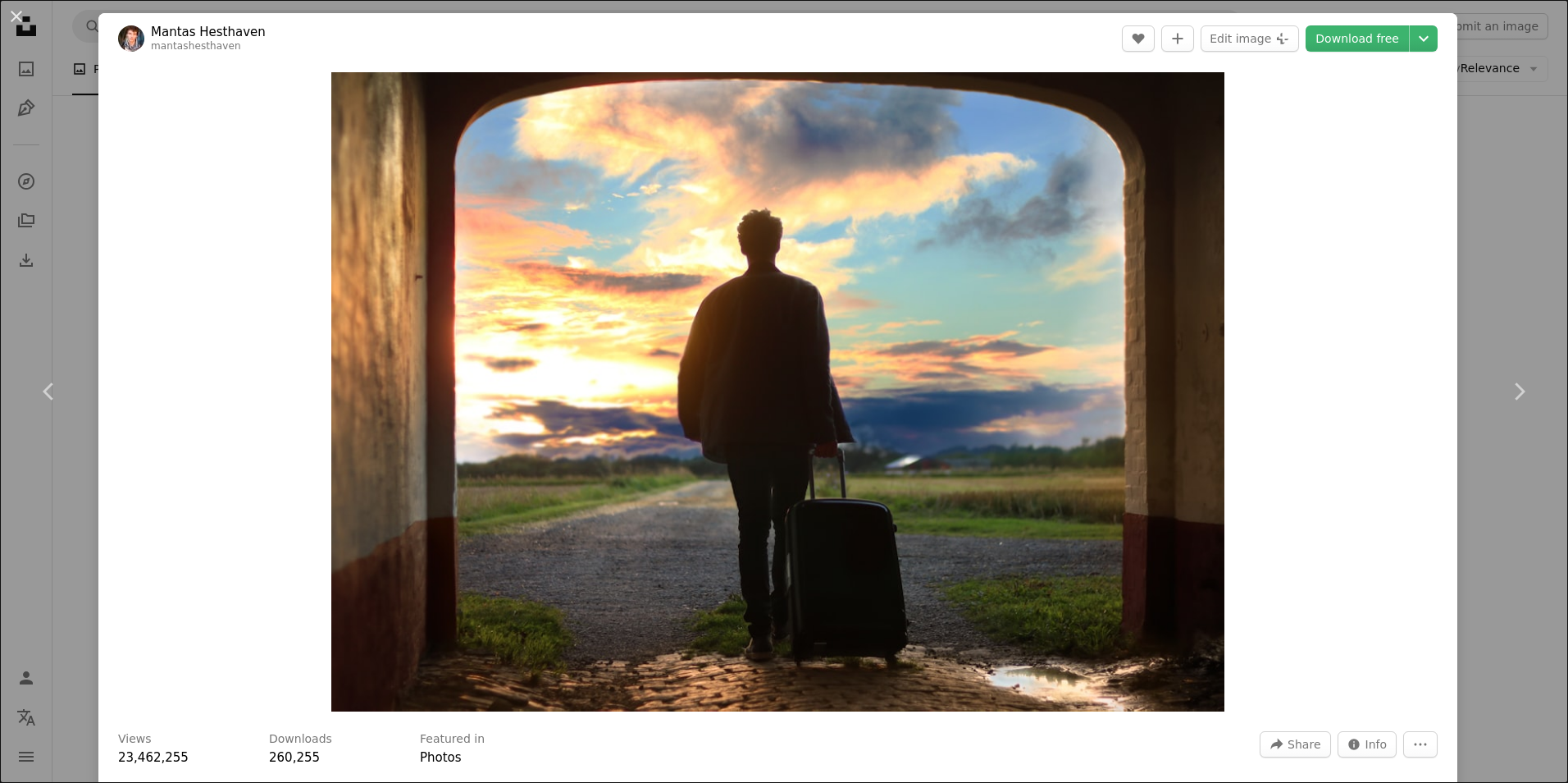
click at [86, 266] on div "An X shape Chevron left Chevron right Mantas Hesthaven mantashesthaven A heart …" at bounding box center [784, 391] width 1568 height 783
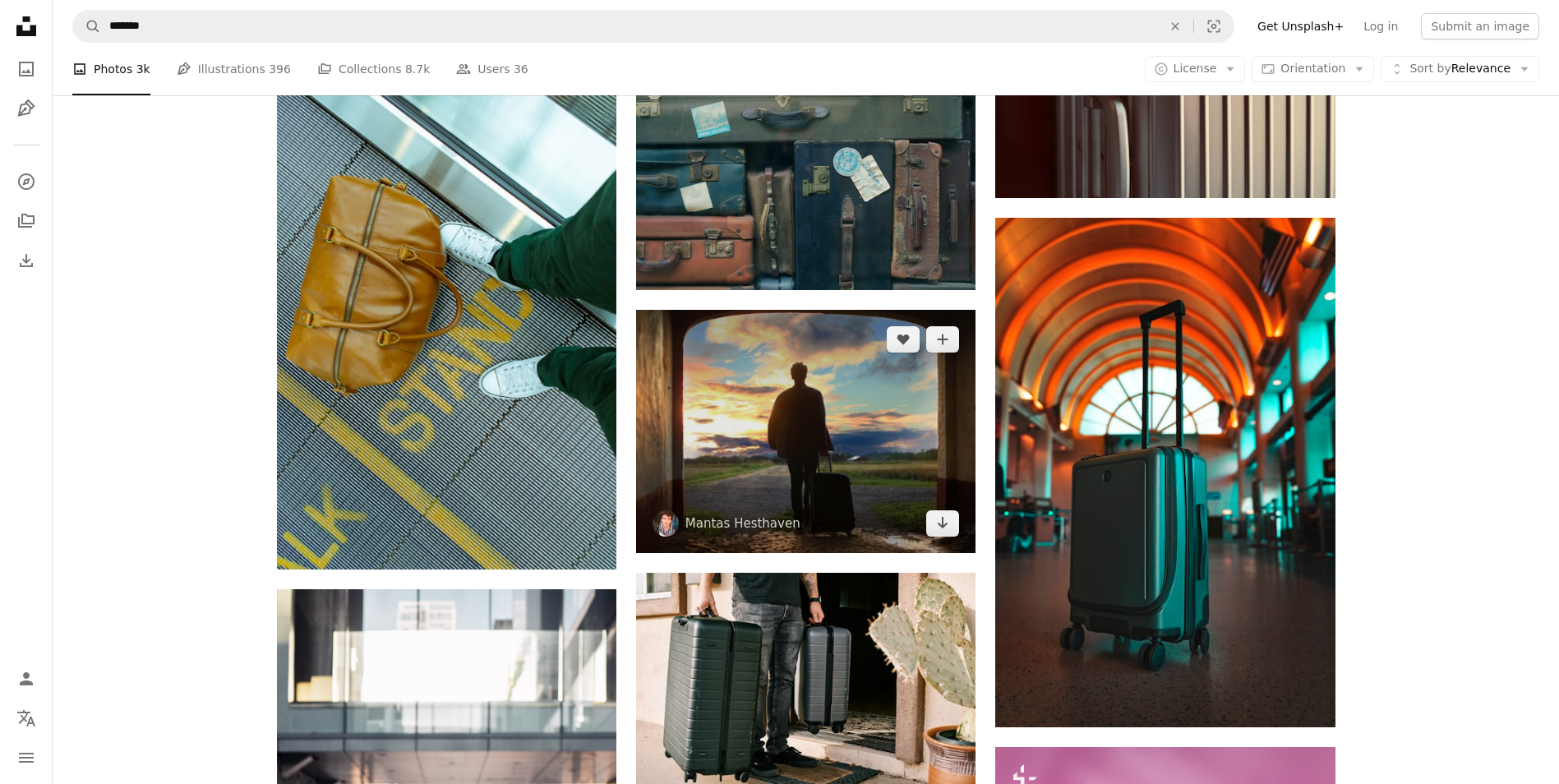
click at [764, 393] on img at bounding box center [806, 431] width 339 height 243
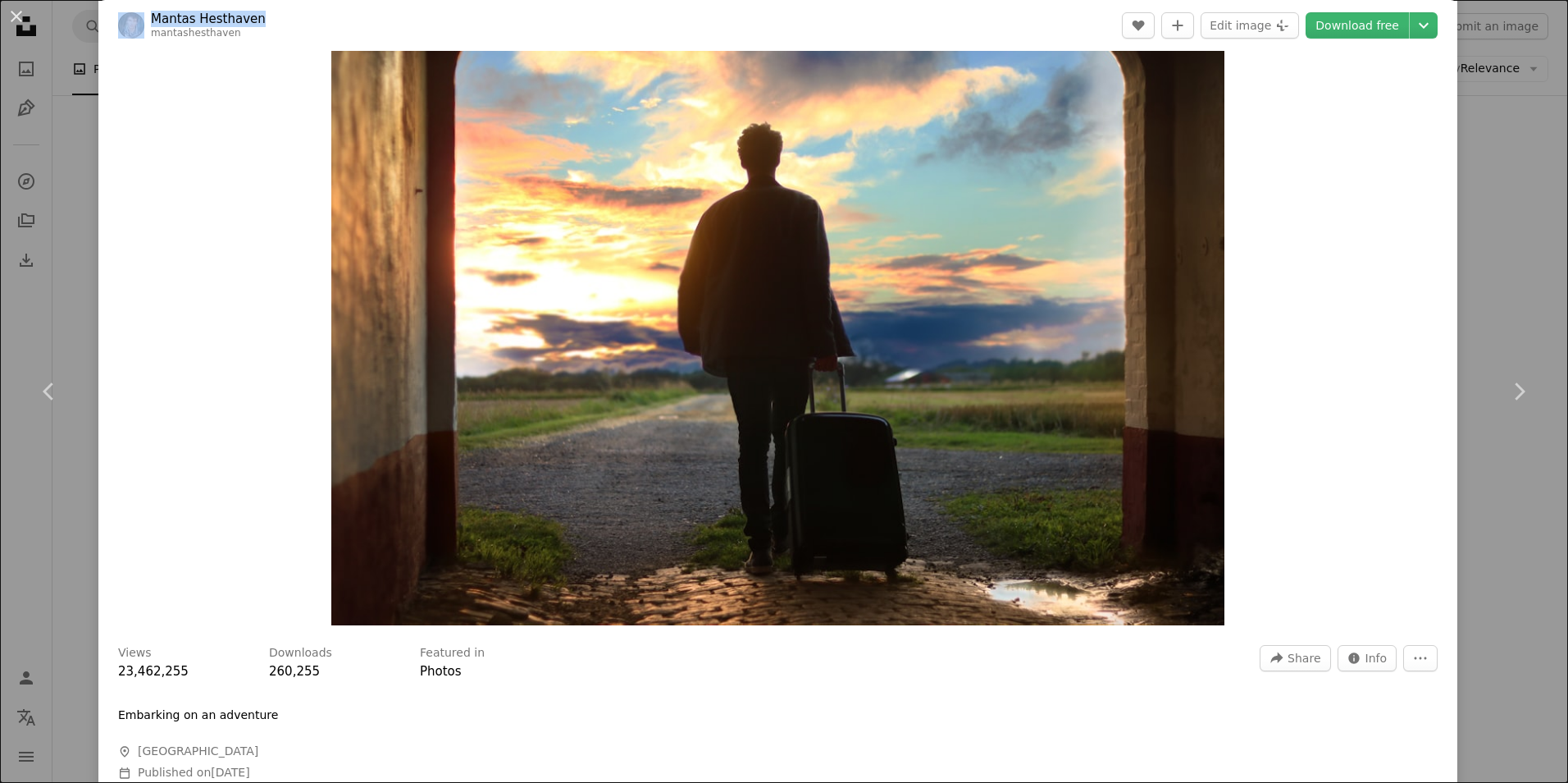
scroll to position [57, 0]
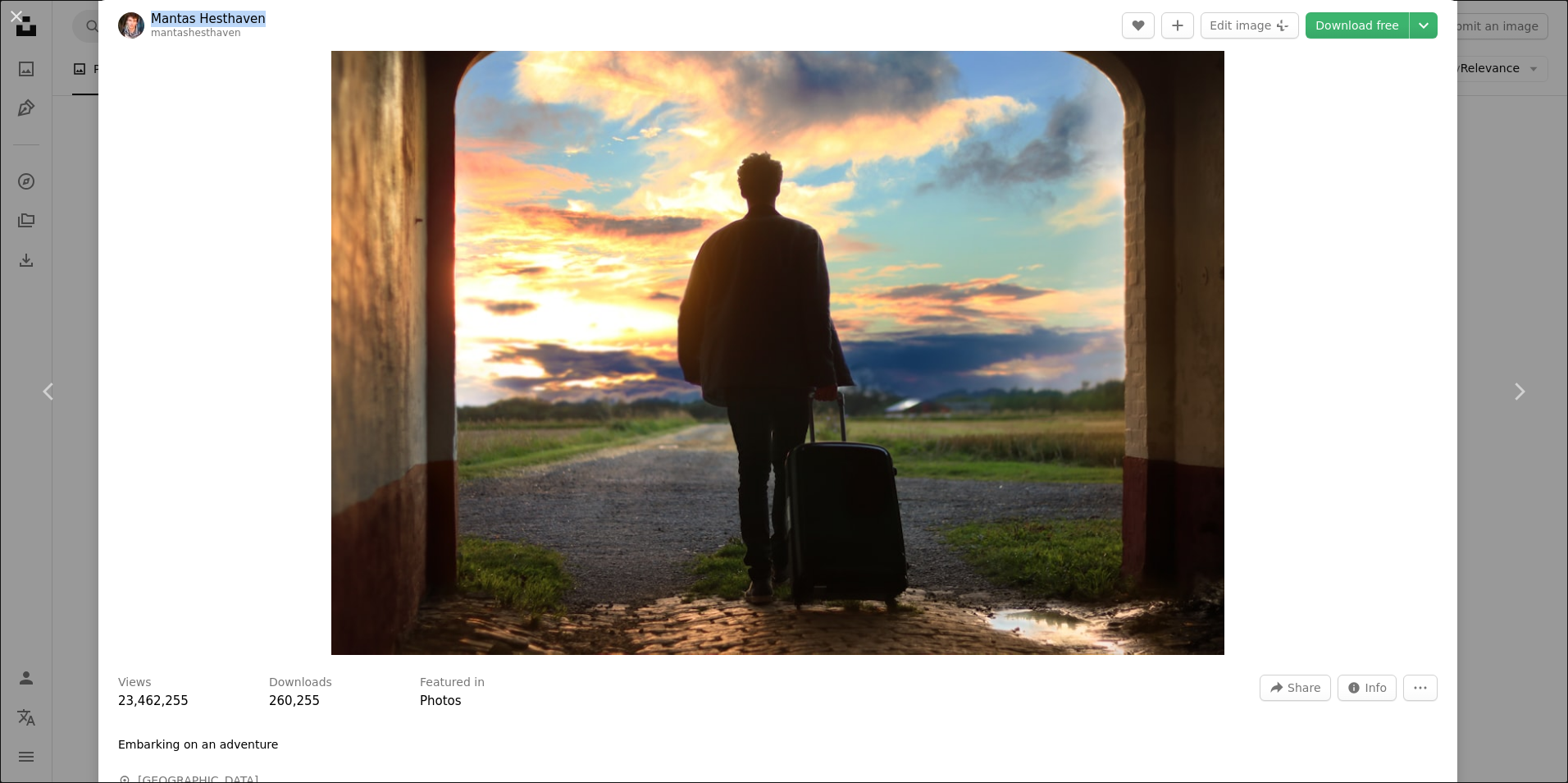
drag, startPoint x: 261, startPoint y: 17, endPoint x: 156, endPoint y: 26, distance: 105.4
click at [156, 26] on header "Mantas Hesthaven mantashesthaven A heart A plus sign Edit image Plus sign for U…" at bounding box center [778, 25] width 1359 height 51
copy link "Mantas Hesthaven"
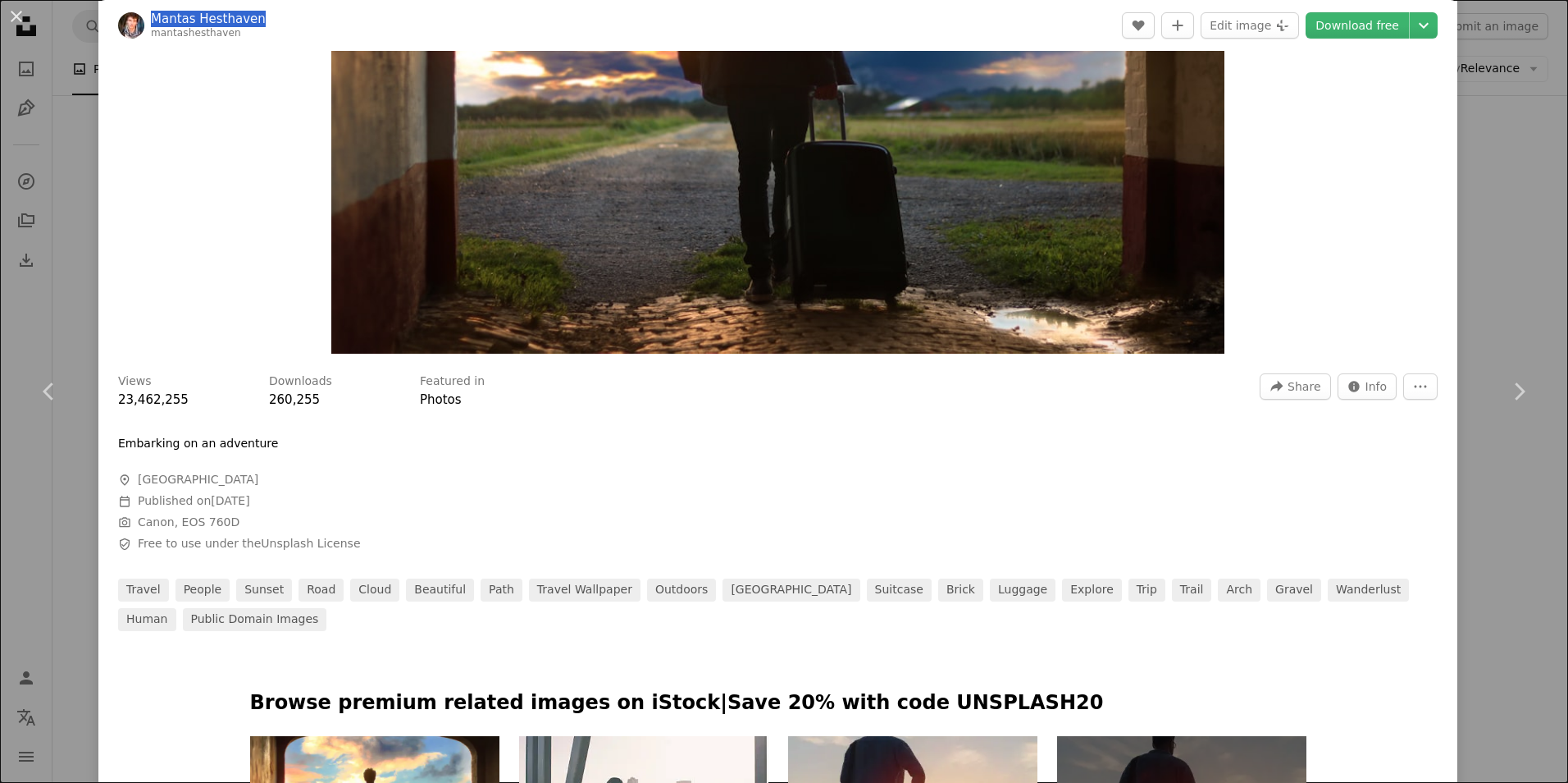
scroll to position [411, 0]
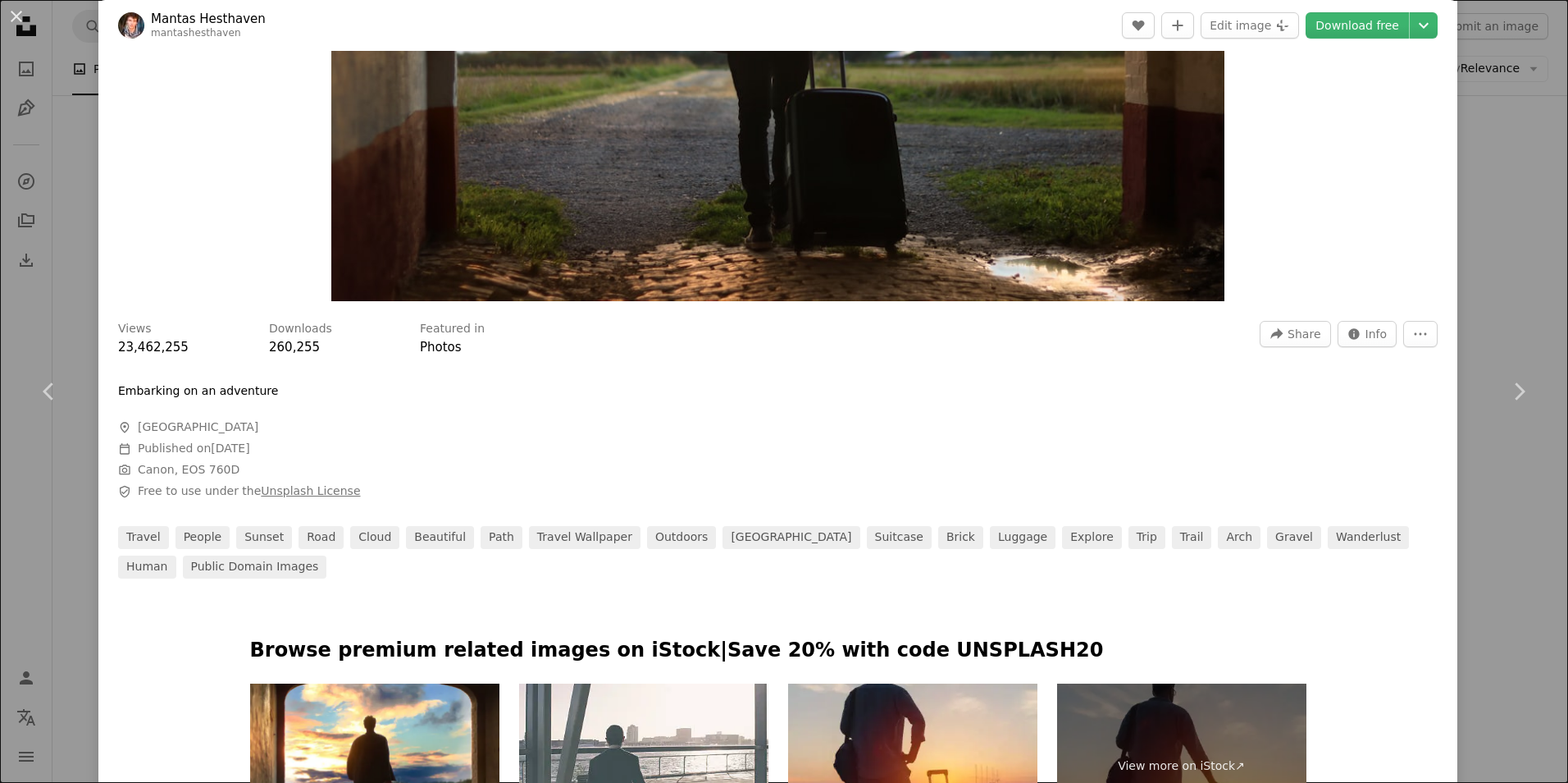
click at [261, 491] on link "Unsplash License" at bounding box center [310, 490] width 99 height 13
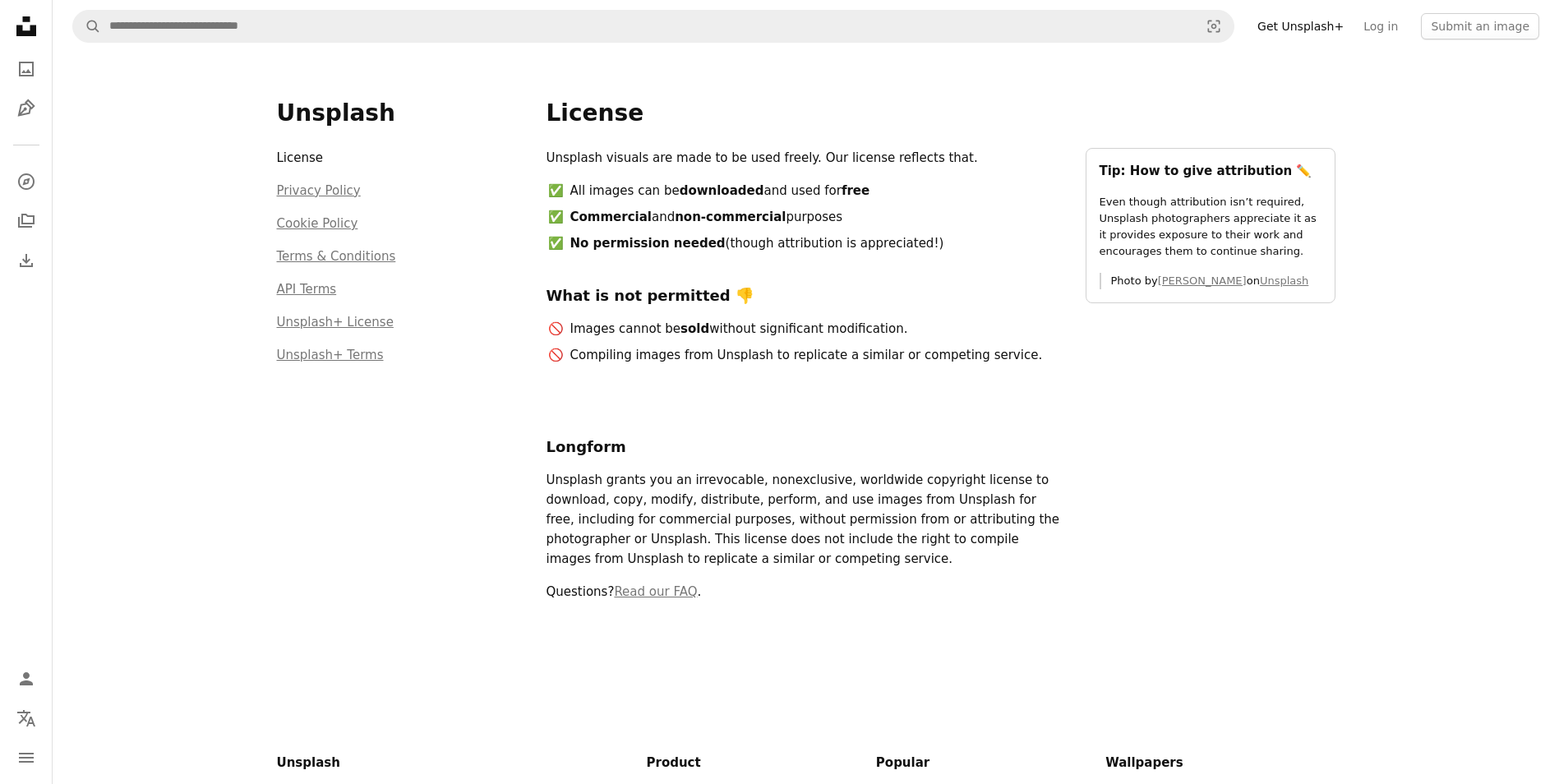
click at [478, 182] on li "Privacy Policy" at bounding box center [402, 190] width 250 height 33
